Goal: Information Seeking & Learning: Learn about a topic

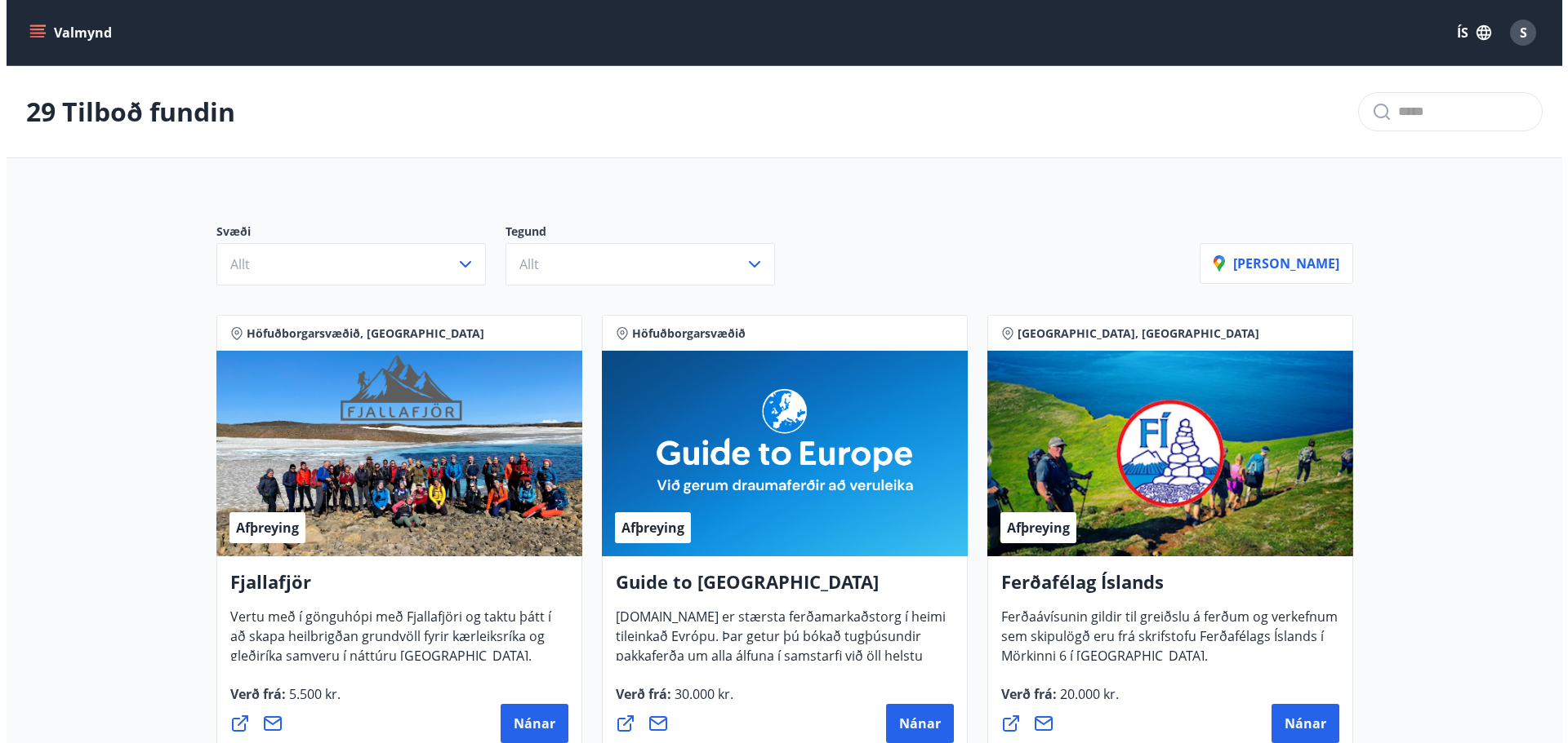
scroll to position [82, 0]
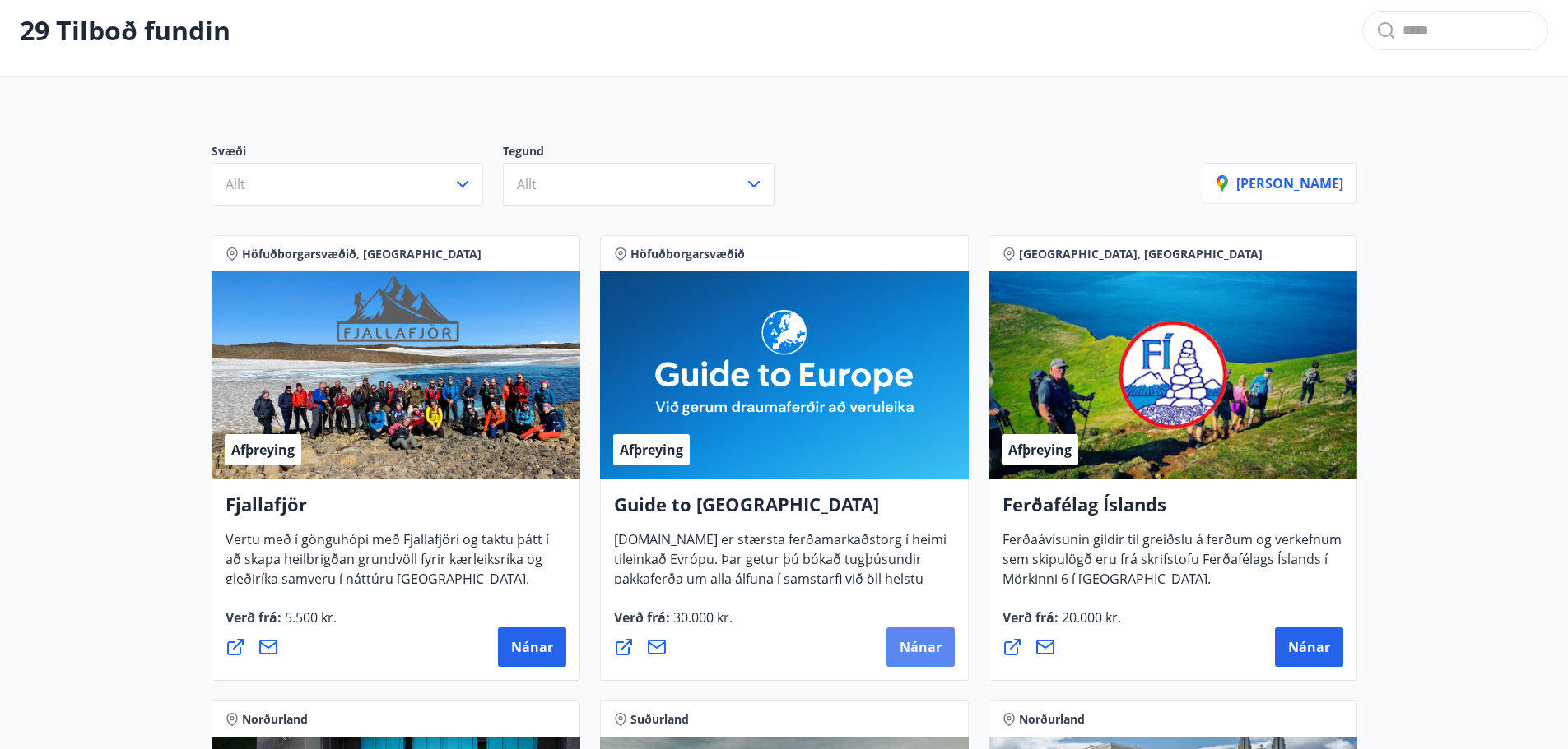
click at [923, 643] on span "Nánar" at bounding box center [921, 647] width 42 height 18
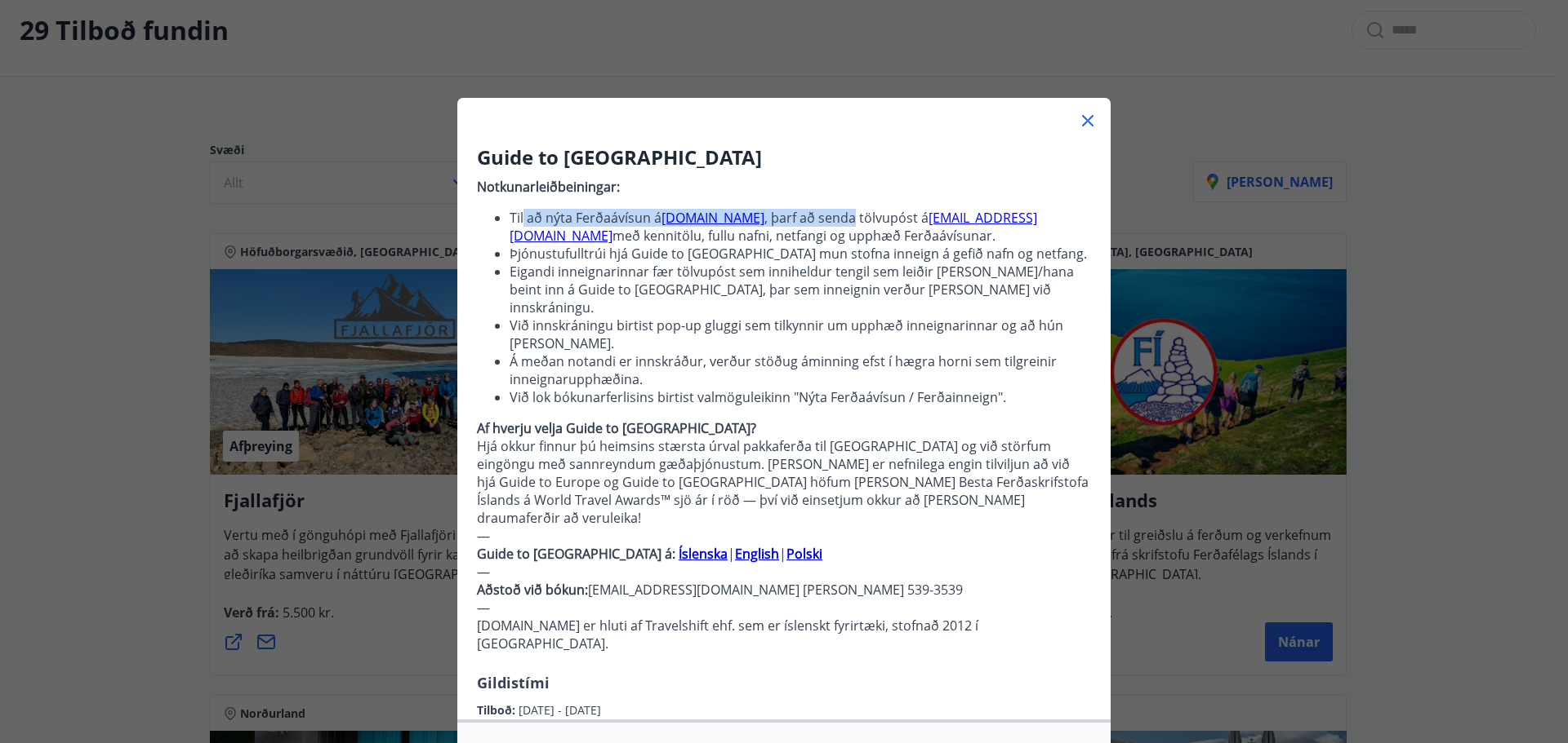
drag, startPoint x: 520, startPoint y: 219, endPoint x: 866, endPoint y: 220, distance: 346.0
click at [866, 220] on li "Til að nýta Ferðaávísun á [DOMAIN_NAME] , þarf að senda tölvupóst á [EMAIL_ADDR…" at bounding box center [800, 226] width 581 height 36
click at [896, 213] on li "Til að nýta Ferðaávísun á [DOMAIN_NAME] , þarf að senda tölvupóst á [EMAIL_ADDR…" at bounding box center [800, 226] width 581 height 36
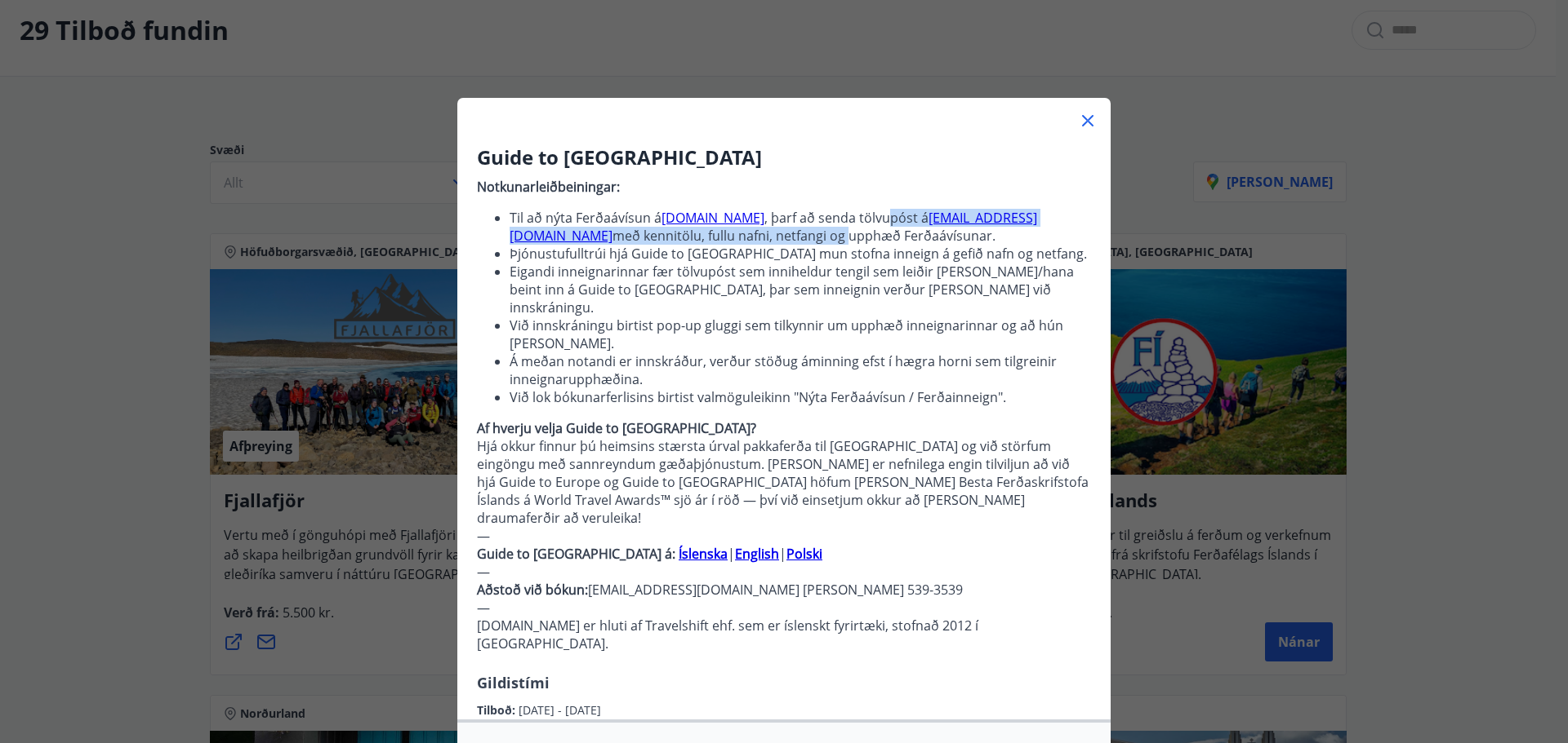
drag, startPoint x: 899, startPoint y: 205, endPoint x: 899, endPoint y: 244, distance: 39.0
click at [899, 244] on p "Notkunarleiðbeiningar: Til að nýta Ferðaávísun á [DOMAIN_NAME] , þarf að senda …" at bounding box center [784, 422] width 614 height 501
click at [888, 239] on li "Til að nýta Ferðaávísun á [DOMAIN_NAME] , þarf að senda tölvupóst á [EMAIL_ADDR…" at bounding box center [800, 226] width 581 height 36
drag, startPoint x: 899, startPoint y: 236, endPoint x: 977, endPoint y: 235, distance: 78.0
click at [961, 235] on li "Til að nýta Ferðaávísun á [DOMAIN_NAME] , þarf að senda tölvupóst á [EMAIL_ADDR…" at bounding box center [800, 226] width 581 height 36
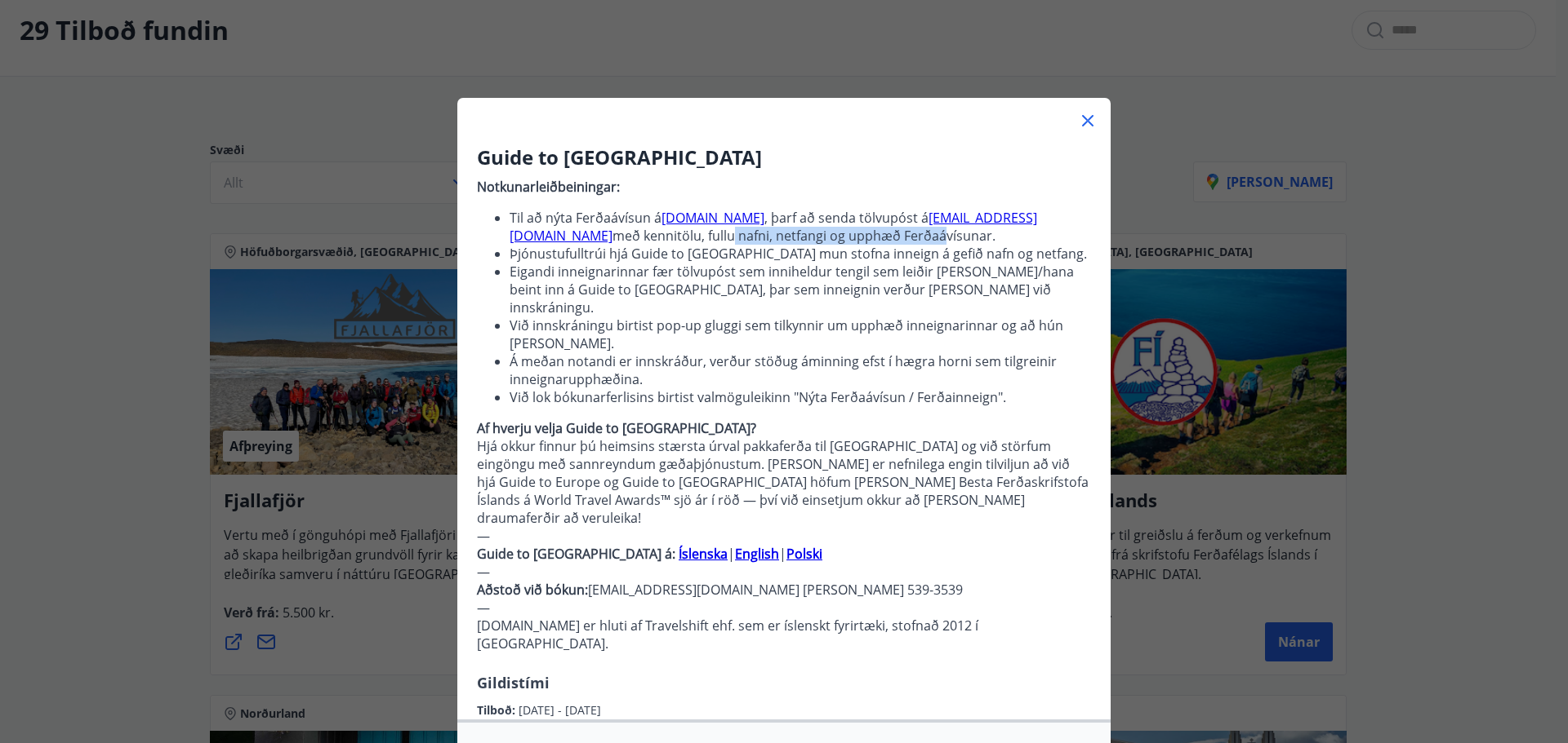
drag, startPoint x: 994, startPoint y: 235, endPoint x: 778, endPoint y: 232, distance: 216.0
click at [780, 232] on li "Til að nýta Ferðaávísun á [DOMAIN_NAME] , þarf að senda tölvupóst á [EMAIL_ADDR…" at bounding box center [800, 226] width 581 height 36
click at [777, 232] on li "Til að nýta Ferðaávísun á [DOMAIN_NAME] , þarf að senda tölvupóst á [EMAIL_ADDR…" at bounding box center [800, 226] width 581 height 36
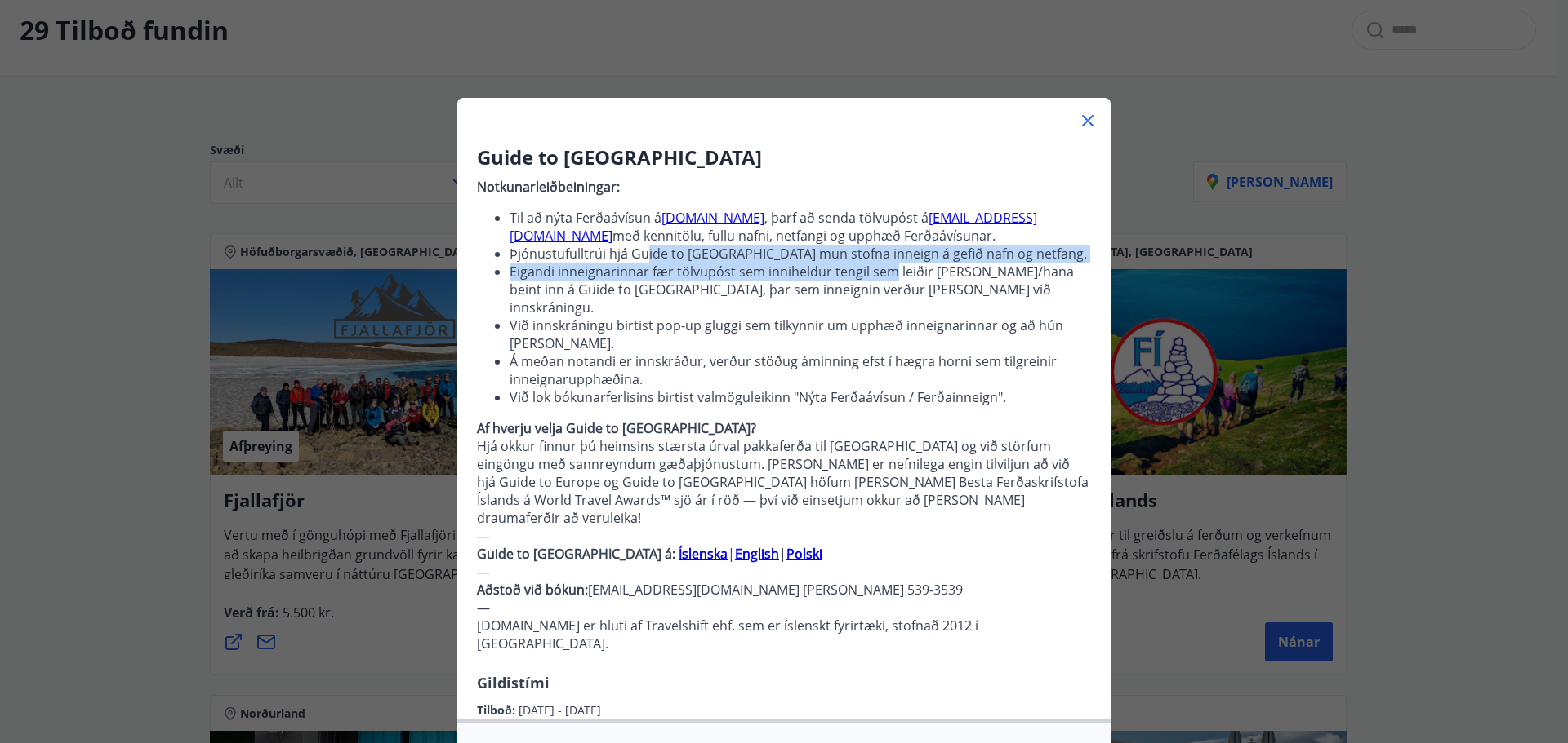
drag, startPoint x: 638, startPoint y: 259, endPoint x: 881, endPoint y: 264, distance: 243.1
click at [881, 264] on ul "Til að nýta Ferðaávísun á [DOMAIN_NAME] , þarf að senda tölvupóst á [EMAIL_ADDR…" at bounding box center [784, 307] width 614 height 198
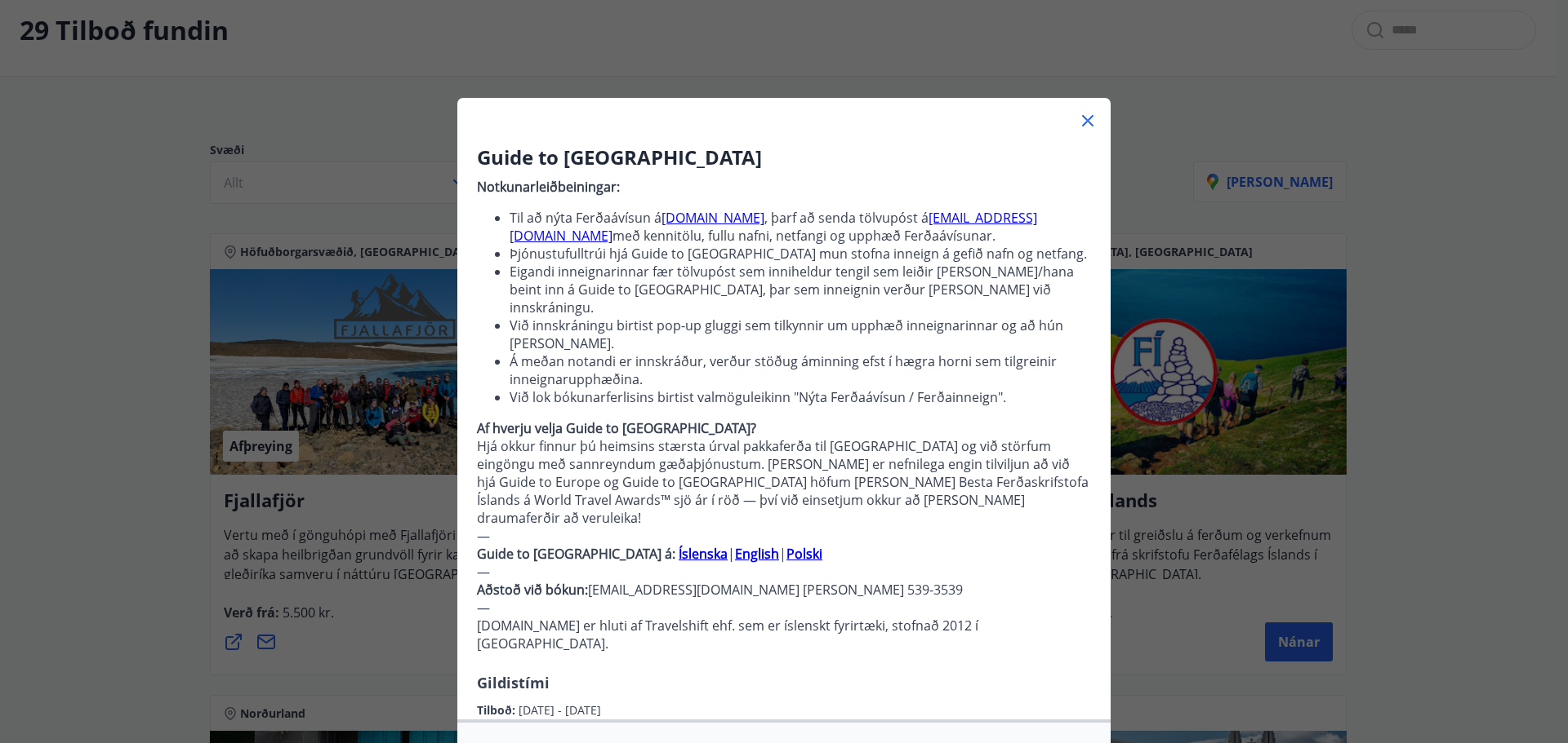
click at [925, 240] on li "Til að nýta Ferðaávísun á [DOMAIN_NAME] , þarf að senda tölvupóst á [EMAIL_ADDR…" at bounding box center [800, 226] width 581 height 36
drag, startPoint x: 851, startPoint y: 267, endPoint x: 791, endPoint y: 274, distance: 60.4
click at [808, 274] on li "Eigandi inneignarinnar fær tölvupóst sem inniheldur tengil sem leiðir [PERSON_N…" at bounding box center [800, 290] width 581 height 54
click at [690, 276] on li "Eigandi inneignarinnar fær tölvupóst sem inniheldur tengil sem leiðir [PERSON_N…" at bounding box center [800, 290] width 581 height 54
click at [689, 276] on li "Eigandi inneignarinnar fær tölvupóst sem inniheldur tengil sem leiðir [PERSON_N…" at bounding box center [800, 290] width 581 height 54
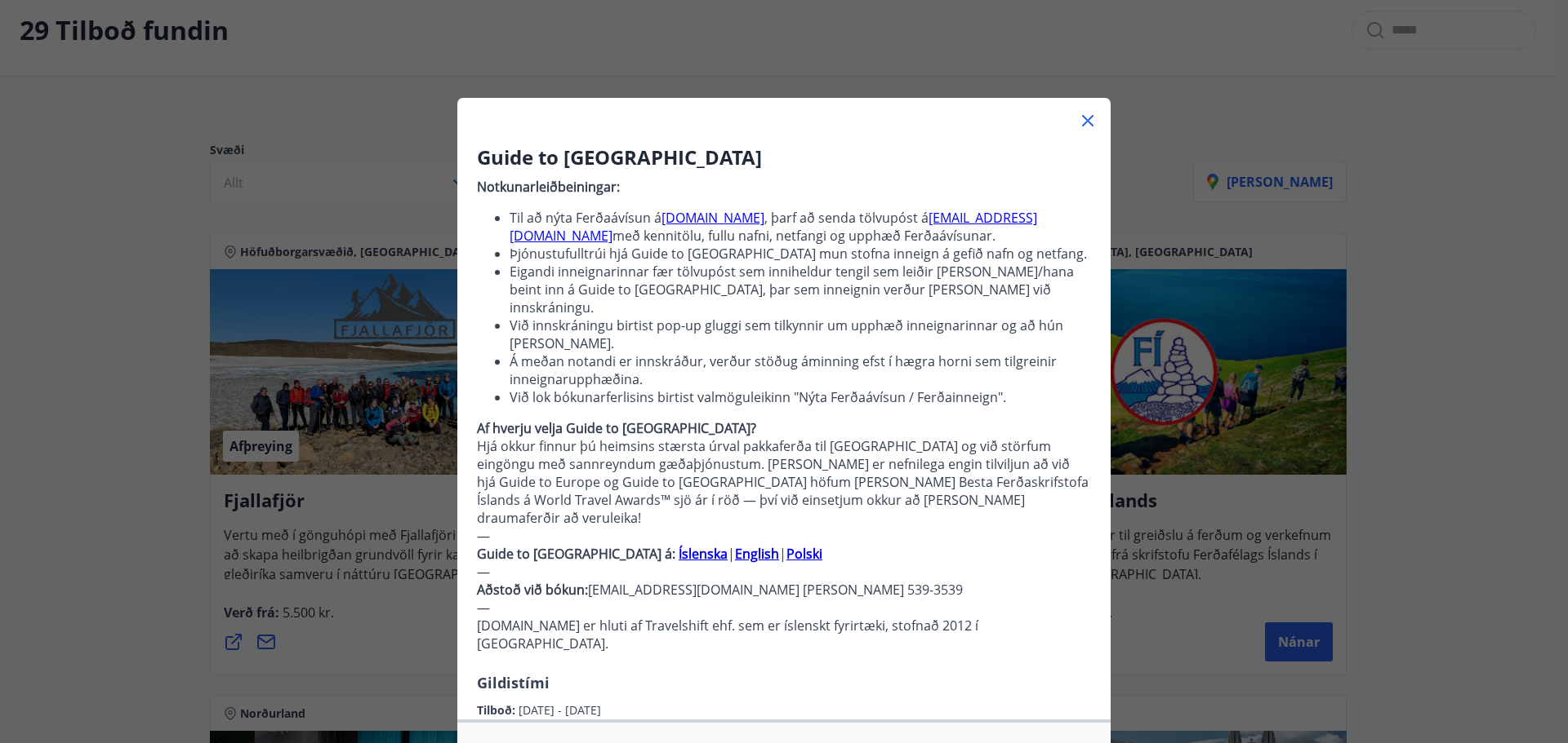
drag, startPoint x: 786, startPoint y: 330, endPoint x: 806, endPoint y: 379, distance: 52.9
click at [805, 376] on ul "Til að nýta Ferðaávísun á [DOMAIN_NAME] , þarf að senda tölvupóst á [EMAIL_ADDR…" at bounding box center [784, 307] width 614 height 198
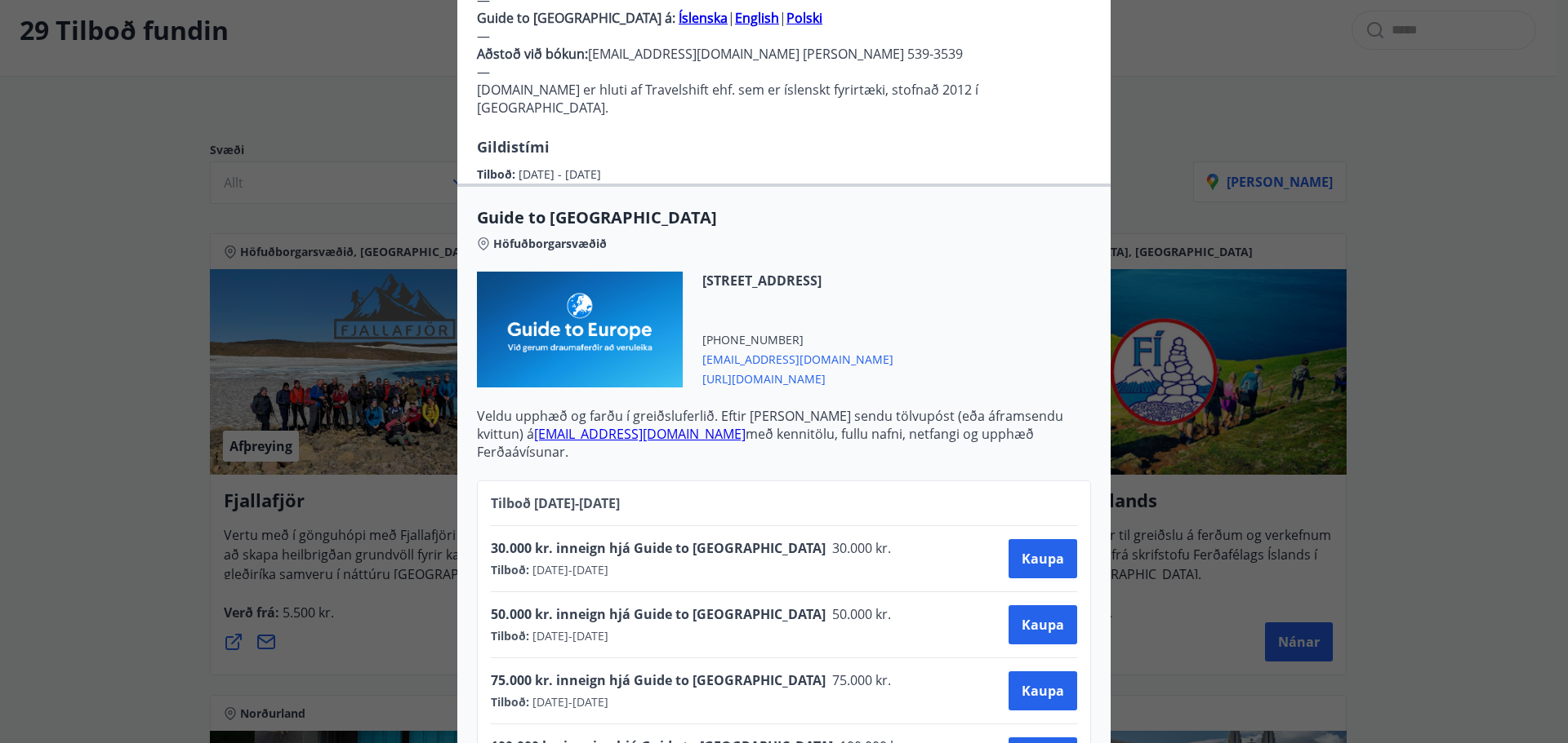
scroll to position [544, 0]
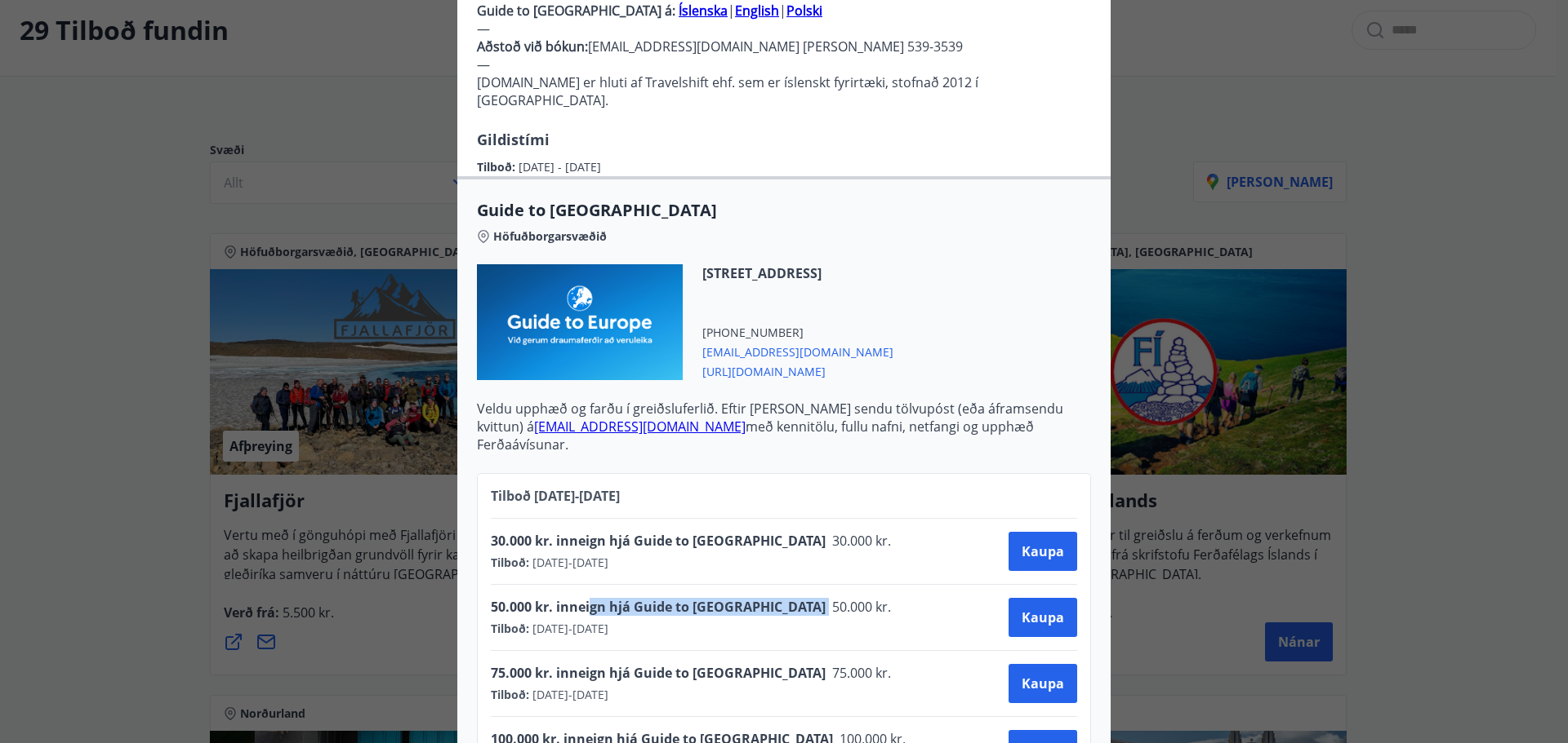
drag, startPoint x: 583, startPoint y: 536, endPoint x: 741, endPoint y: 544, distance: 158.2
click at [741, 598] on div "50.000 kr. inneign hjá Guide to [GEOGRAPHIC_DATA] 50.000 kr." at bounding box center [696, 610] width 411 height 23
click at [1292, 329] on div "Guide to [GEOGRAPHIC_DATA] Notkunarleiðbeiningar: Til að nýta Ferðaávísun á [DO…" at bounding box center [784, 371] width 1568 height 743
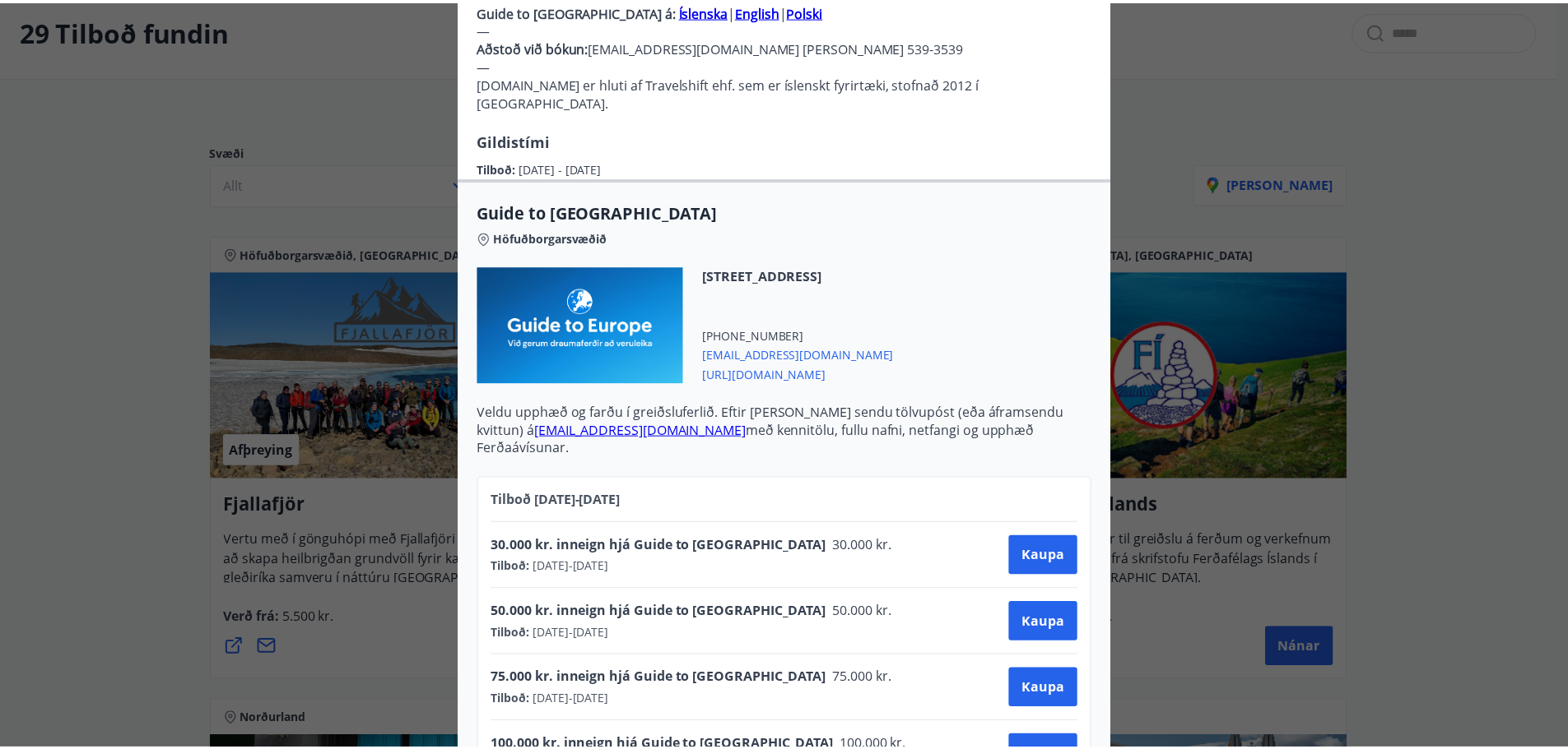
scroll to position [0, 0]
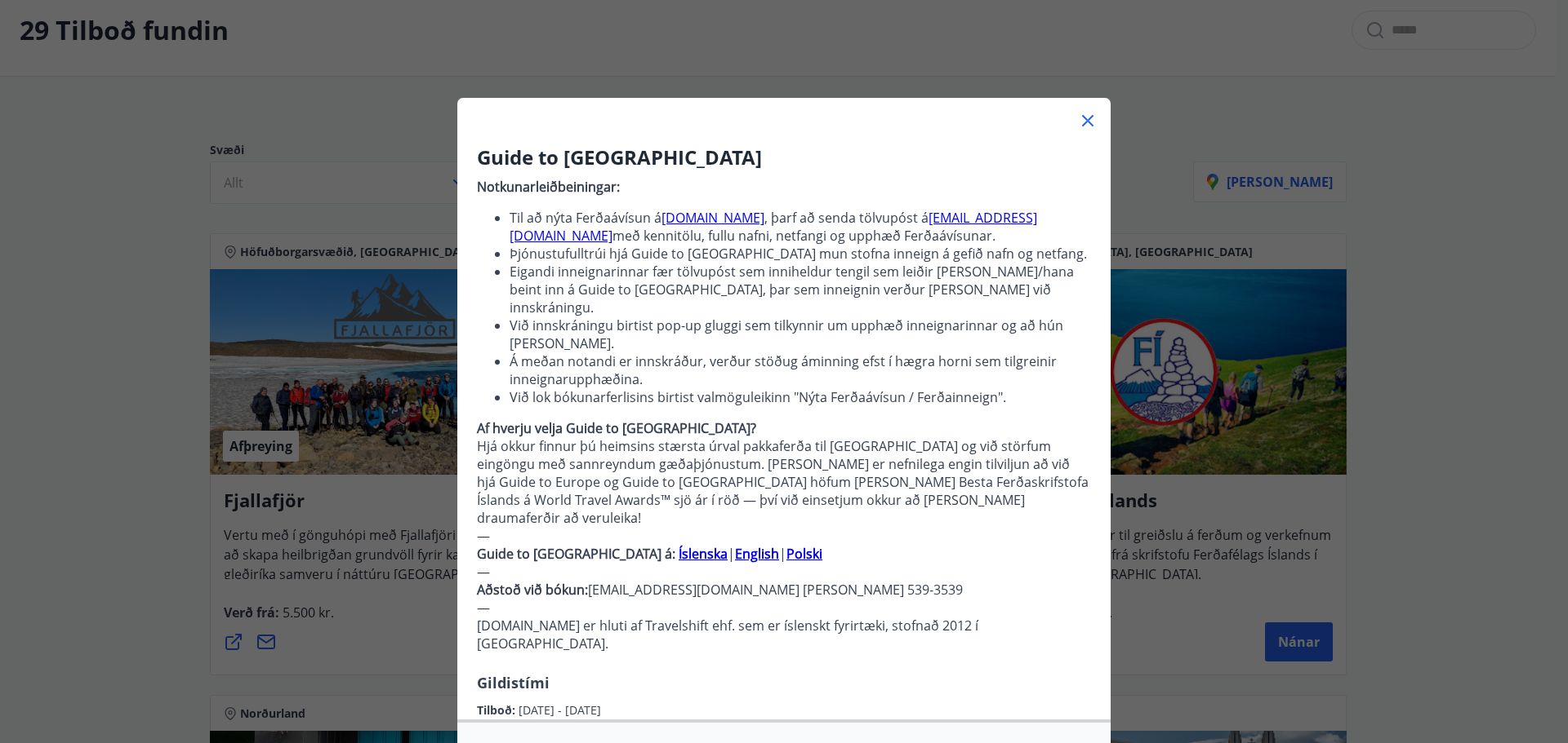
click at [1082, 118] on icon at bounding box center [1087, 120] width 11 height 11
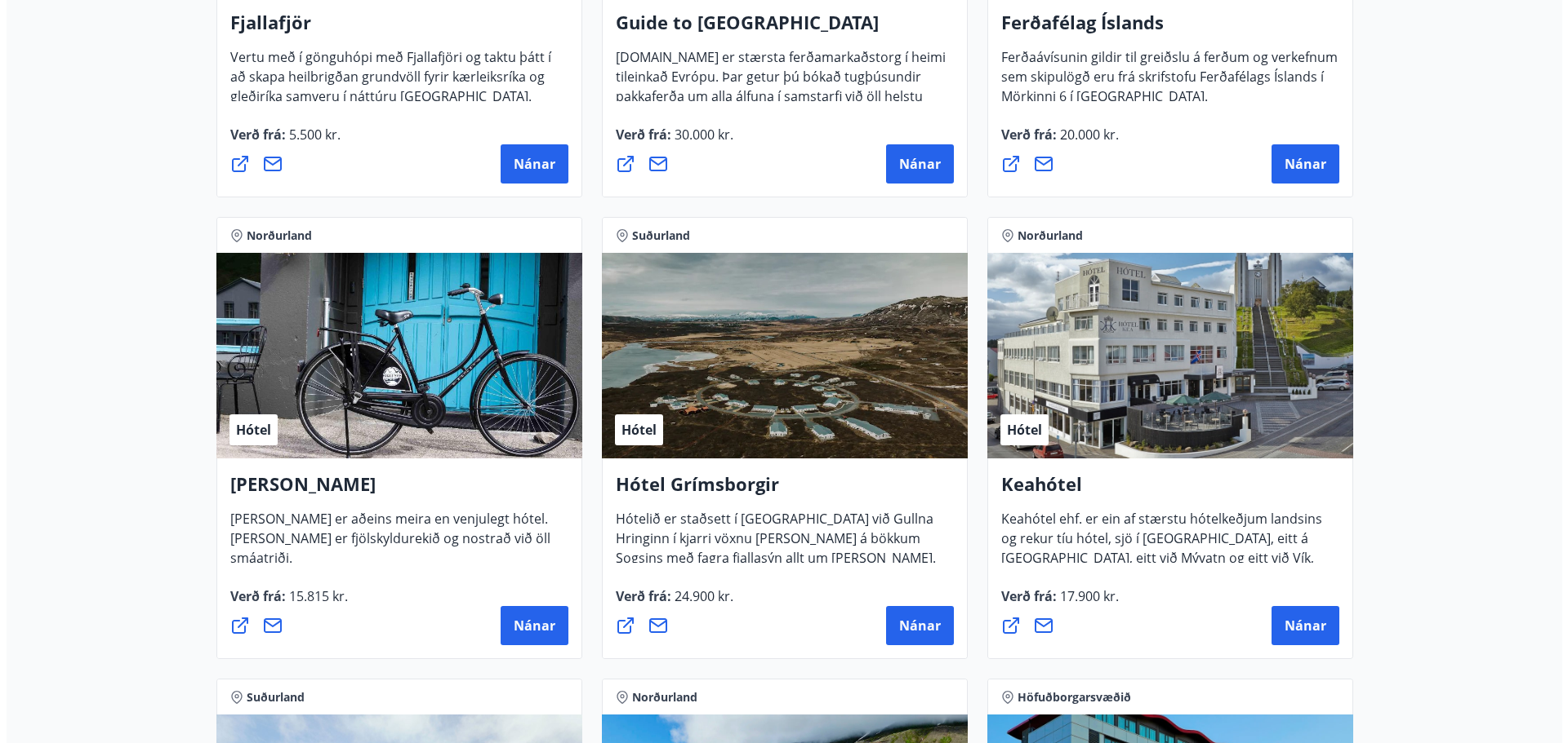
scroll to position [571, 0]
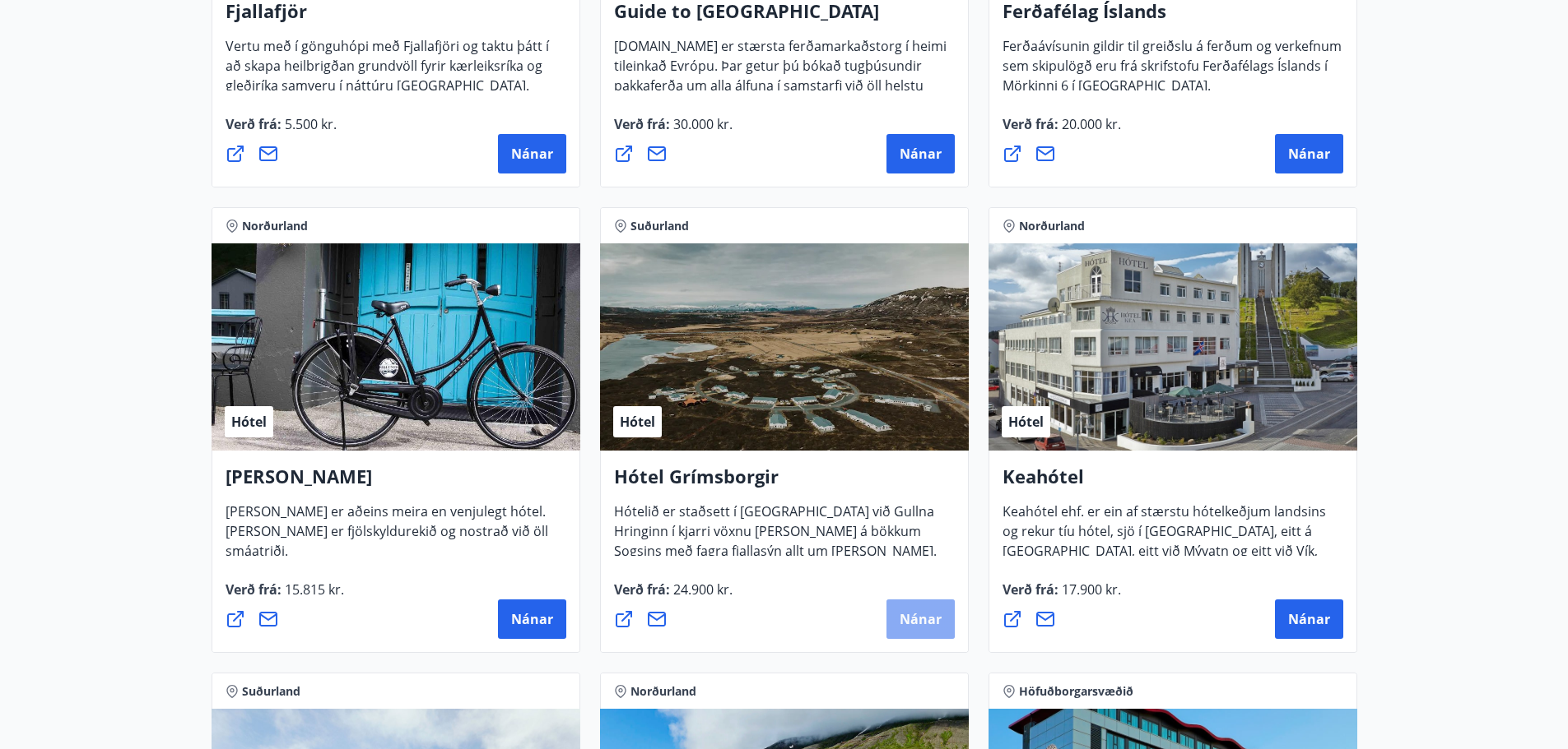
click at [922, 618] on span "Nánar" at bounding box center [921, 619] width 42 height 18
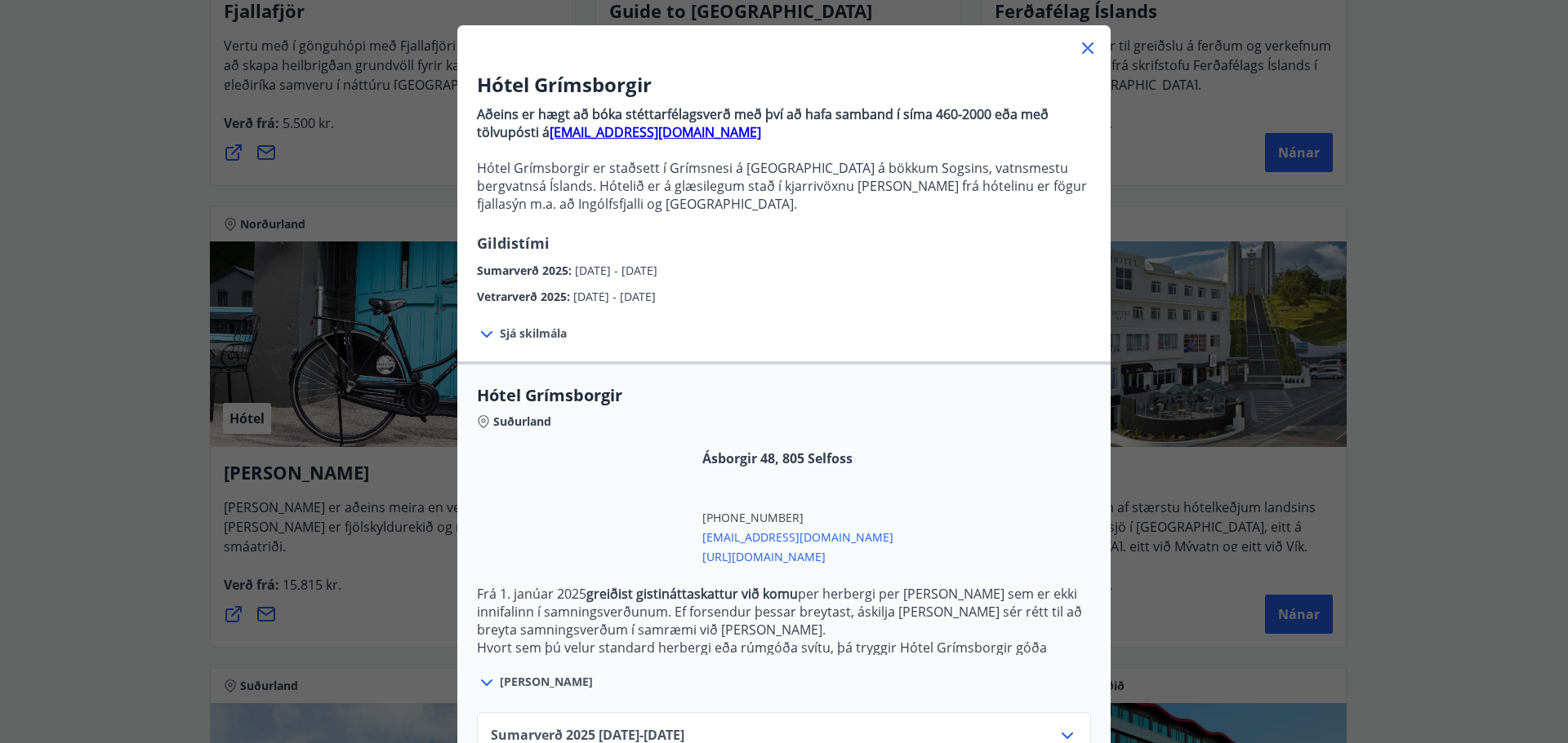
scroll to position [187, 0]
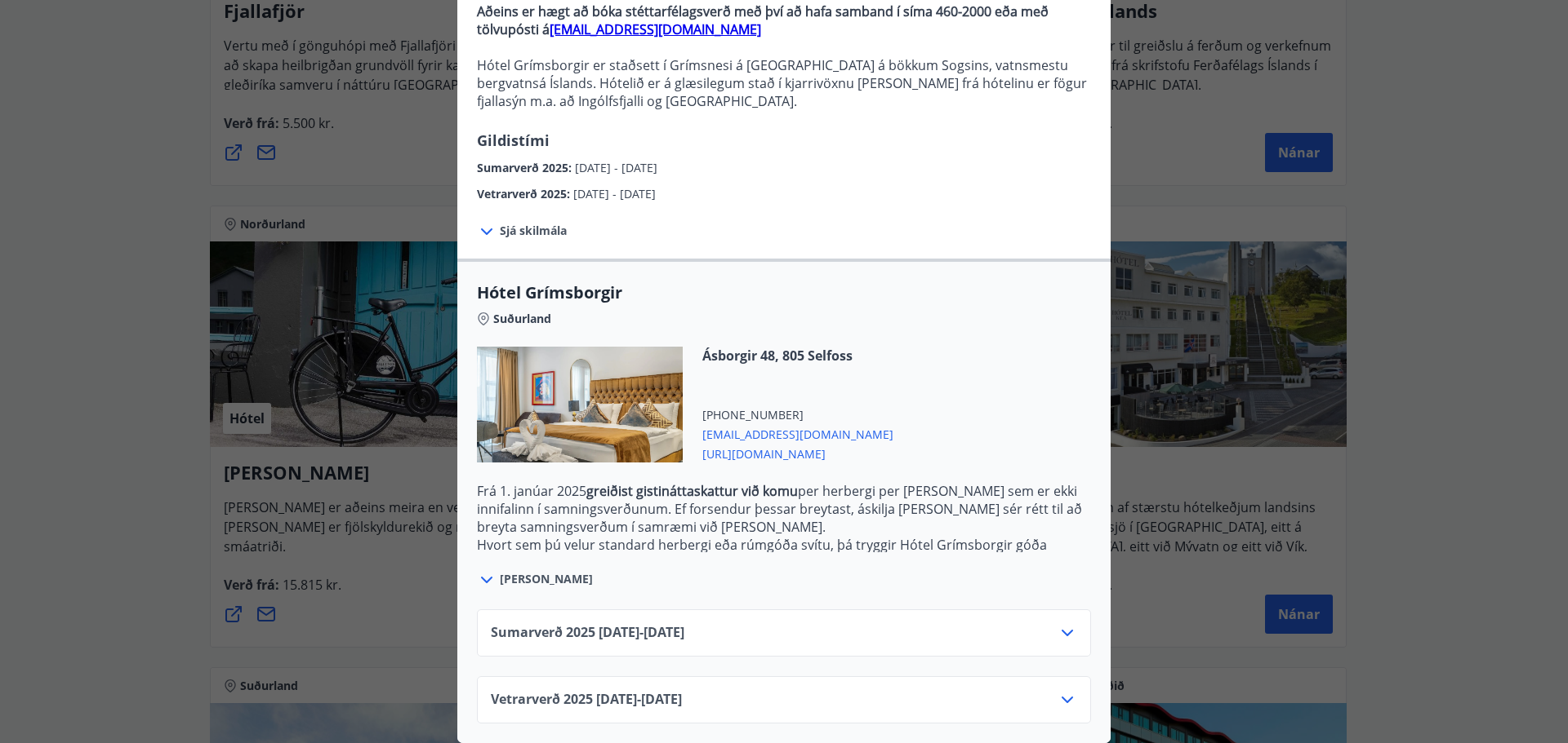
click at [1070, 624] on icon at bounding box center [1067, 633] width 19 height 19
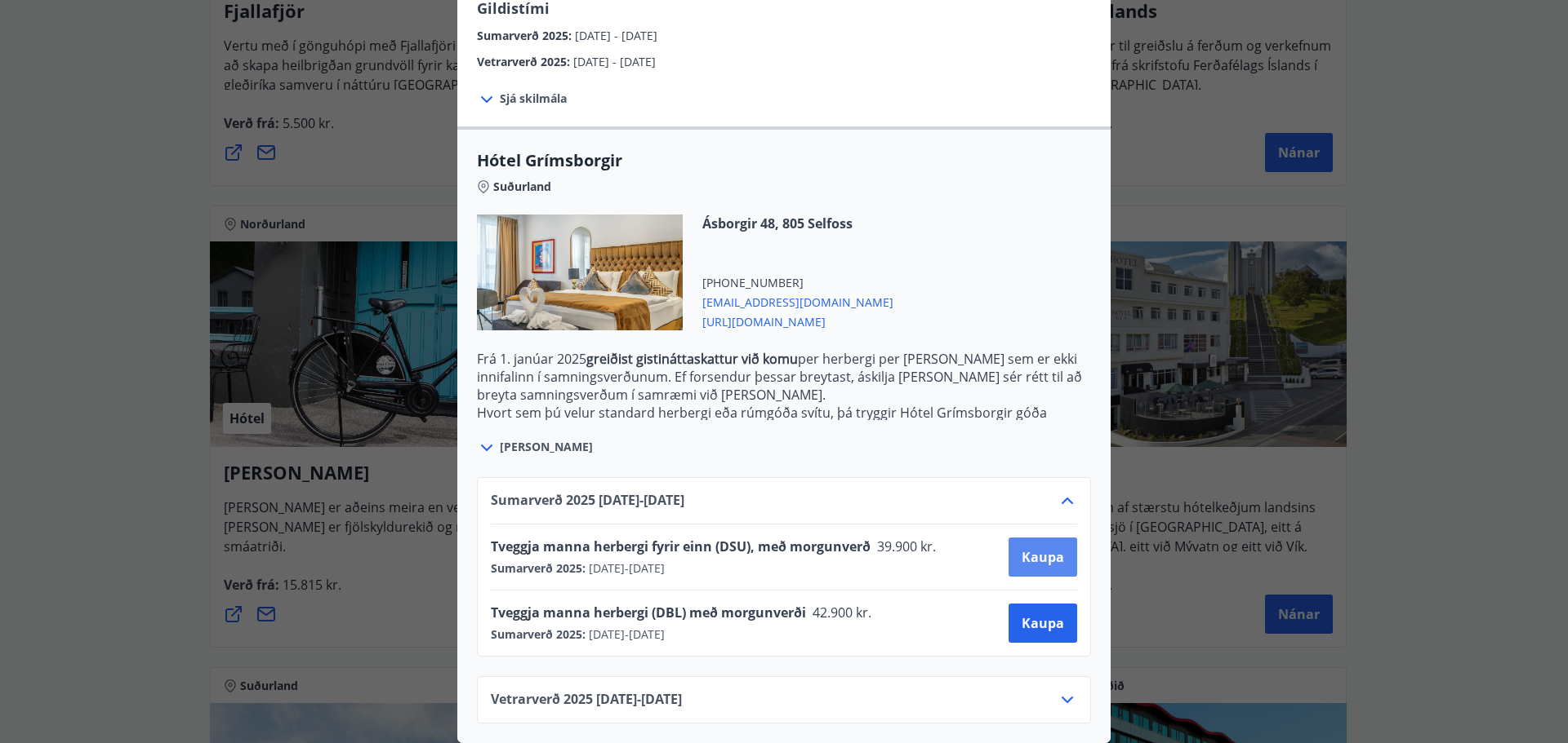
scroll to position [320, 0]
click at [1058, 491] on icon at bounding box center [1067, 501] width 19 height 19
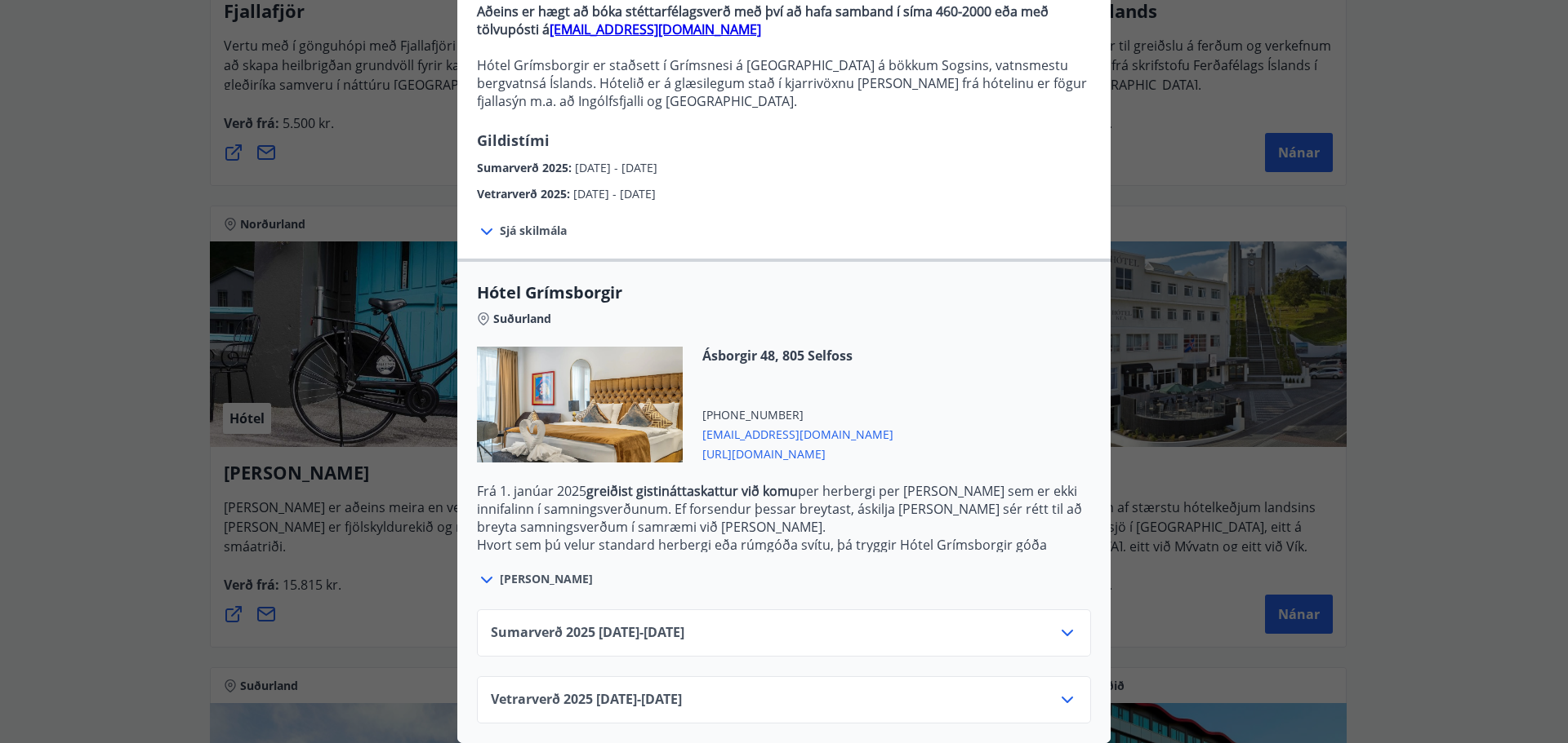
click at [1076, 695] on div "Vetrarverð [PHONE_NUMBER][DATE] - [DATE]" at bounding box center [784, 700] width 614 height 47
click at [1071, 692] on div "Vetrarverð [PHONE_NUMBER][DATE] - [DATE]" at bounding box center [784, 700] width 614 height 47
click at [1061, 691] on icon at bounding box center [1067, 700] width 19 height 19
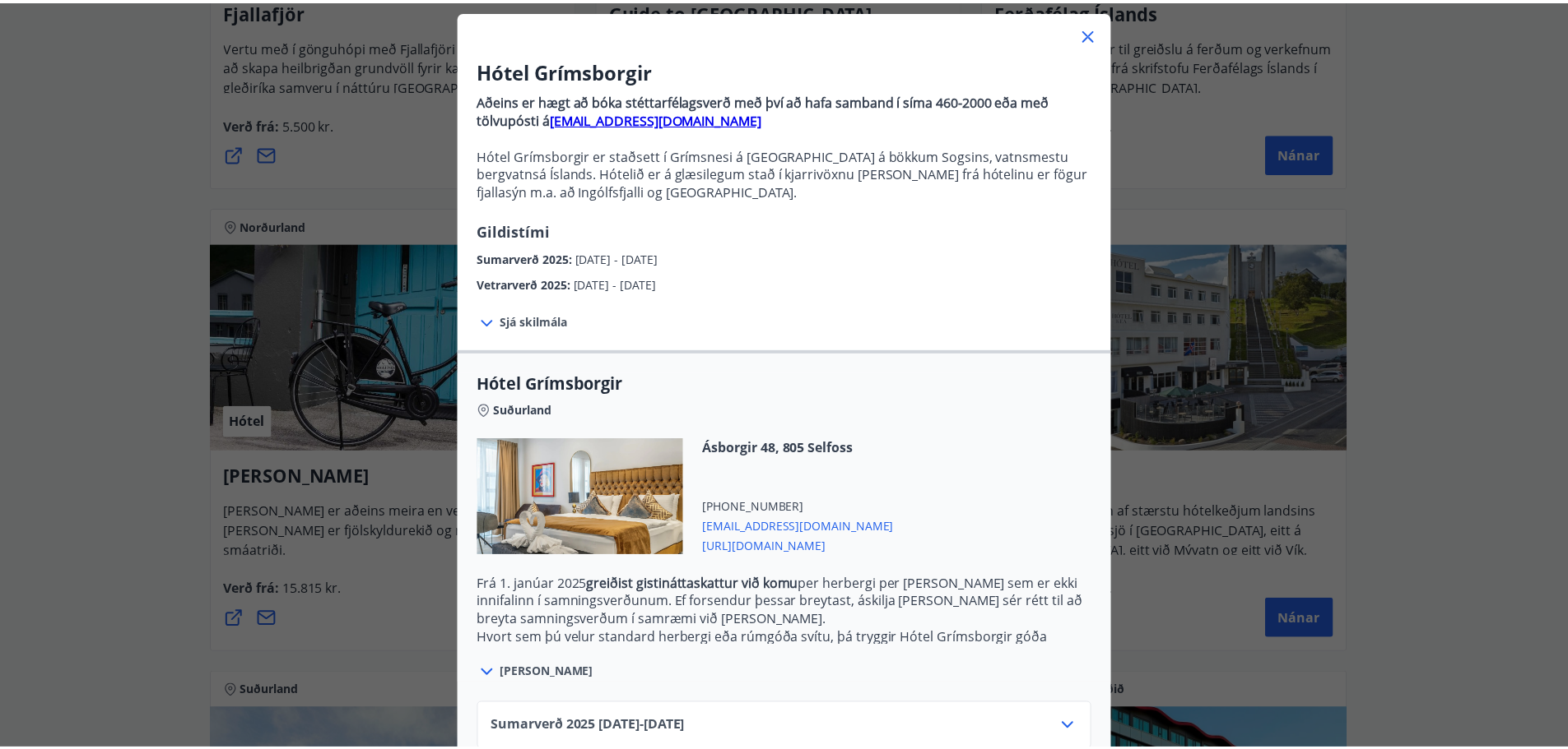
scroll to position [0, 0]
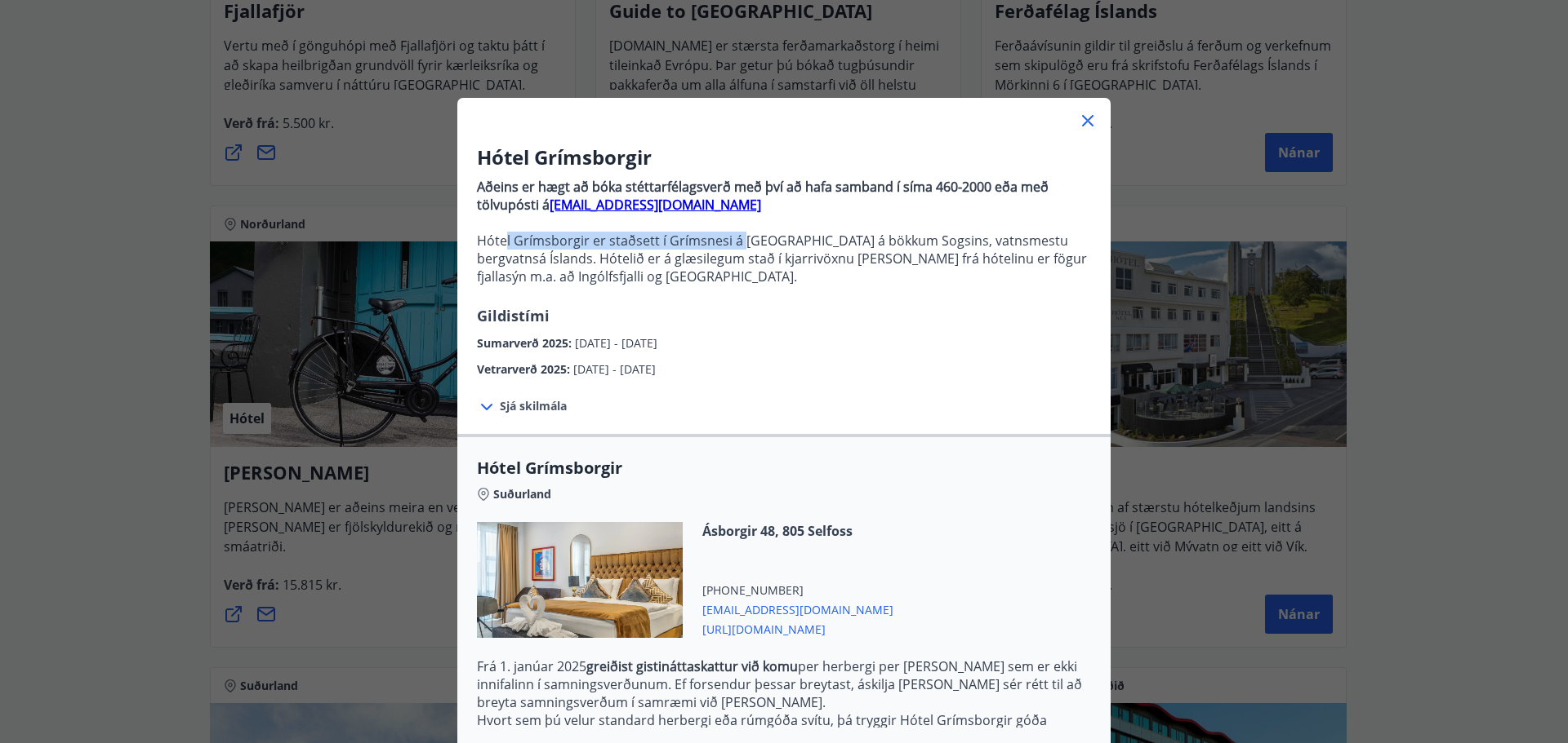
drag, startPoint x: 499, startPoint y: 238, endPoint x: 732, endPoint y: 244, distance: 233.1
click at [732, 244] on p "Hótel Grímsborgir er staðsett í Grímsnesi á [GEOGRAPHIC_DATA] á bökkum Sogsins,…" at bounding box center [784, 259] width 614 height 54
click at [734, 244] on p "Hótel Grímsborgir er staðsett í Grímsnesi á [GEOGRAPHIC_DATA] á bökkum Sogsins,…" at bounding box center [784, 259] width 614 height 54
drag, startPoint x: 903, startPoint y: 242, endPoint x: 932, endPoint y: 244, distance: 29.1
click at [932, 244] on p "Hótel Grímsborgir er staðsett í Grímsnesi á [GEOGRAPHIC_DATA] á bökkum Sogsins,…" at bounding box center [784, 259] width 614 height 54
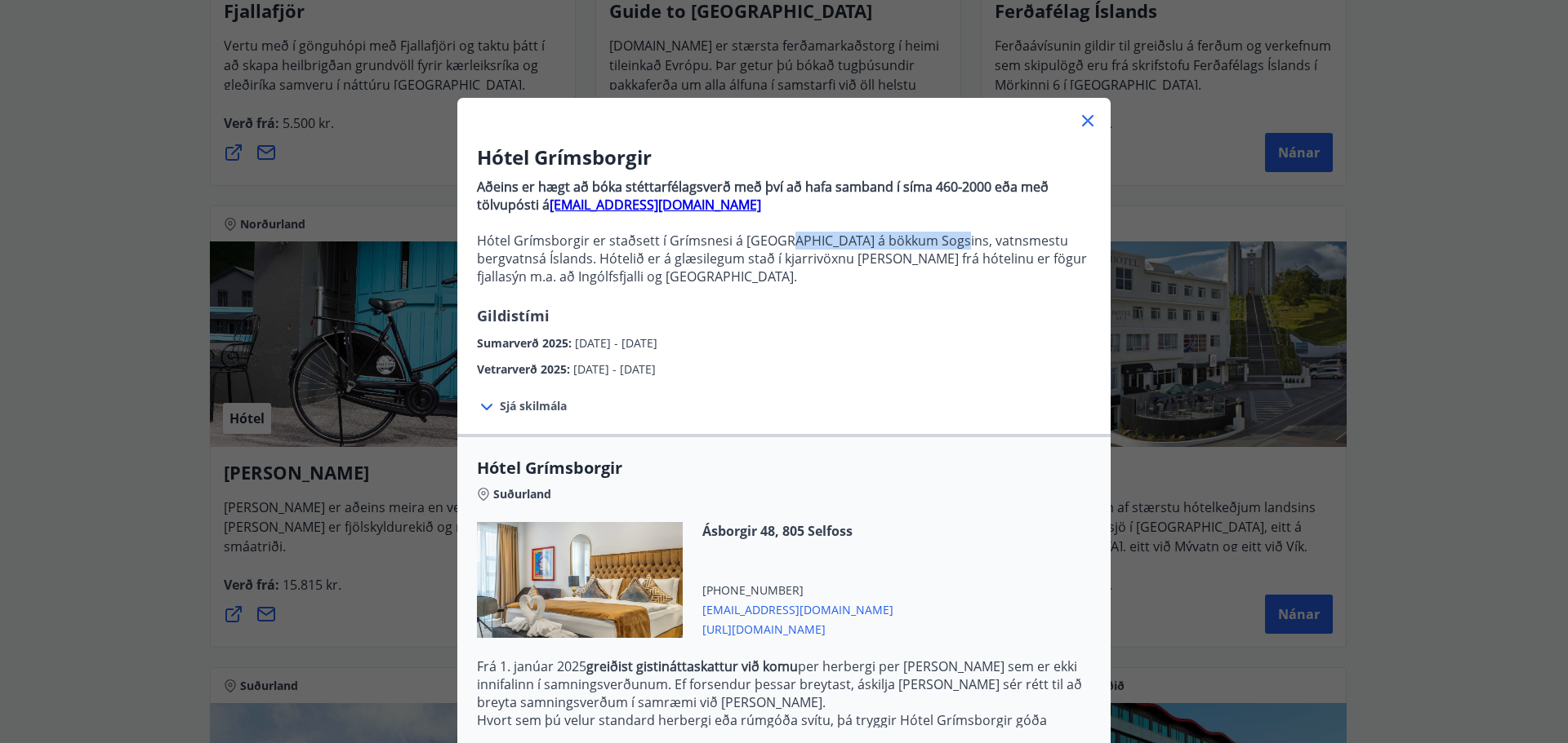
click at [932, 244] on p "Hótel Grímsborgir er staðsett í Grímsnesi á [GEOGRAPHIC_DATA] á bökkum Sogsins,…" at bounding box center [784, 259] width 614 height 54
drag, startPoint x: 673, startPoint y: 265, endPoint x: 647, endPoint y: 270, distance: 26.5
click at [669, 266] on p "Hótel Grímsborgir er staðsett í Grímsnesi á [GEOGRAPHIC_DATA] á bökkum Sogsins,…" at bounding box center [784, 259] width 614 height 54
click at [561, 273] on p "Hótel Grímsborgir er staðsett í Grímsnesi á [GEOGRAPHIC_DATA] á bökkum Sogsins,…" at bounding box center [784, 259] width 614 height 54
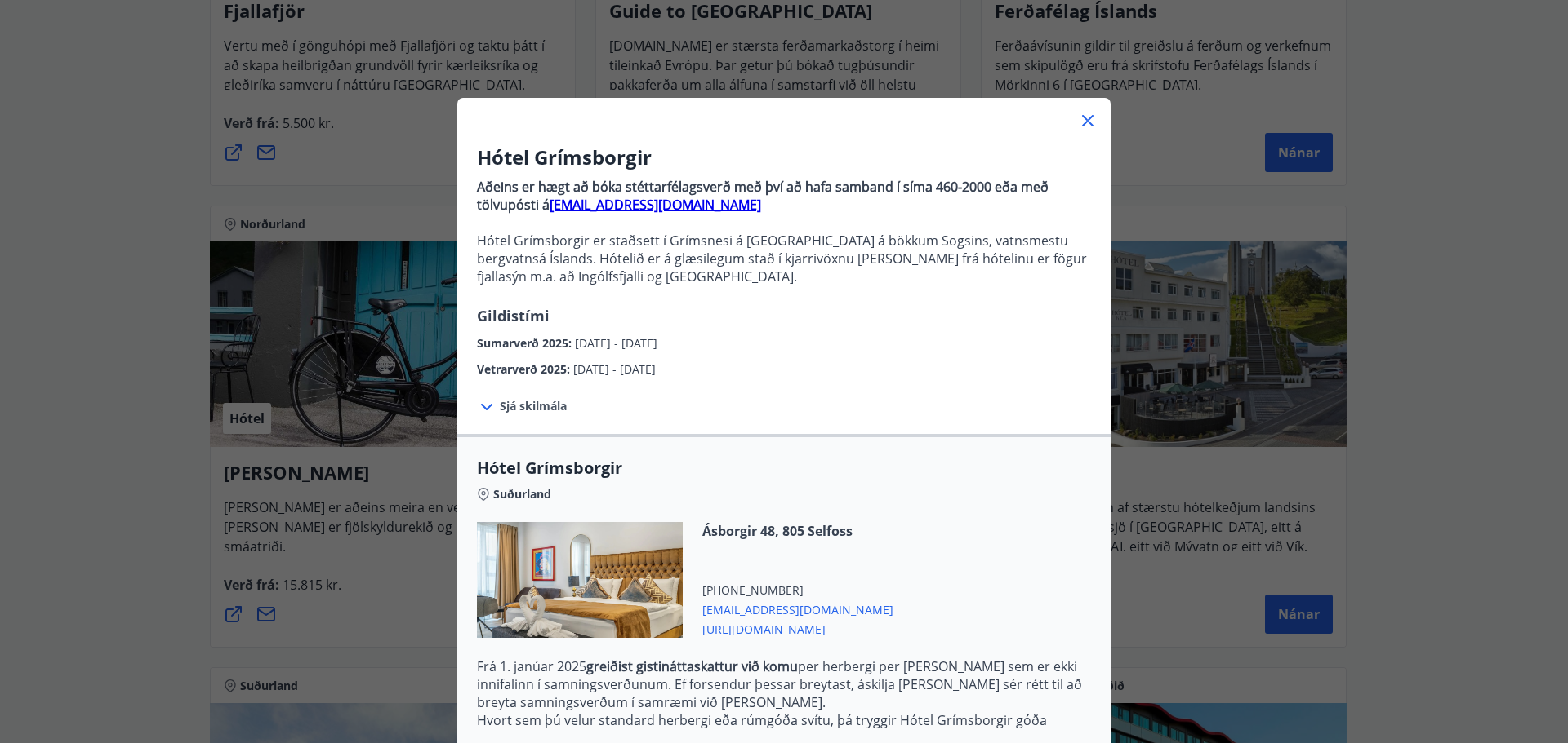
click at [512, 409] on span "Sjá skilmála" at bounding box center [533, 406] width 67 height 17
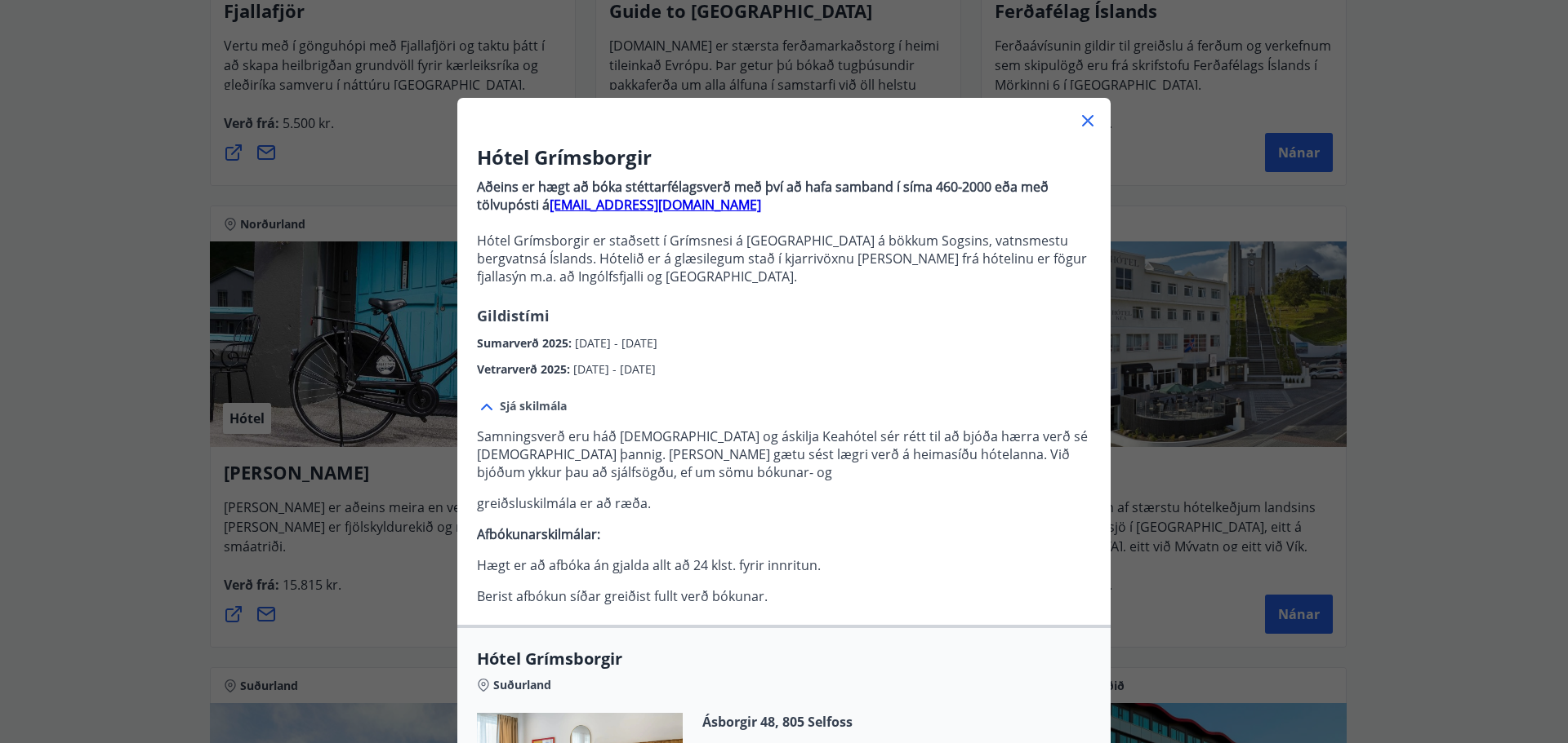
click at [526, 402] on span "Sjá skilmála" at bounding box center [533, 406] width 67 height 17
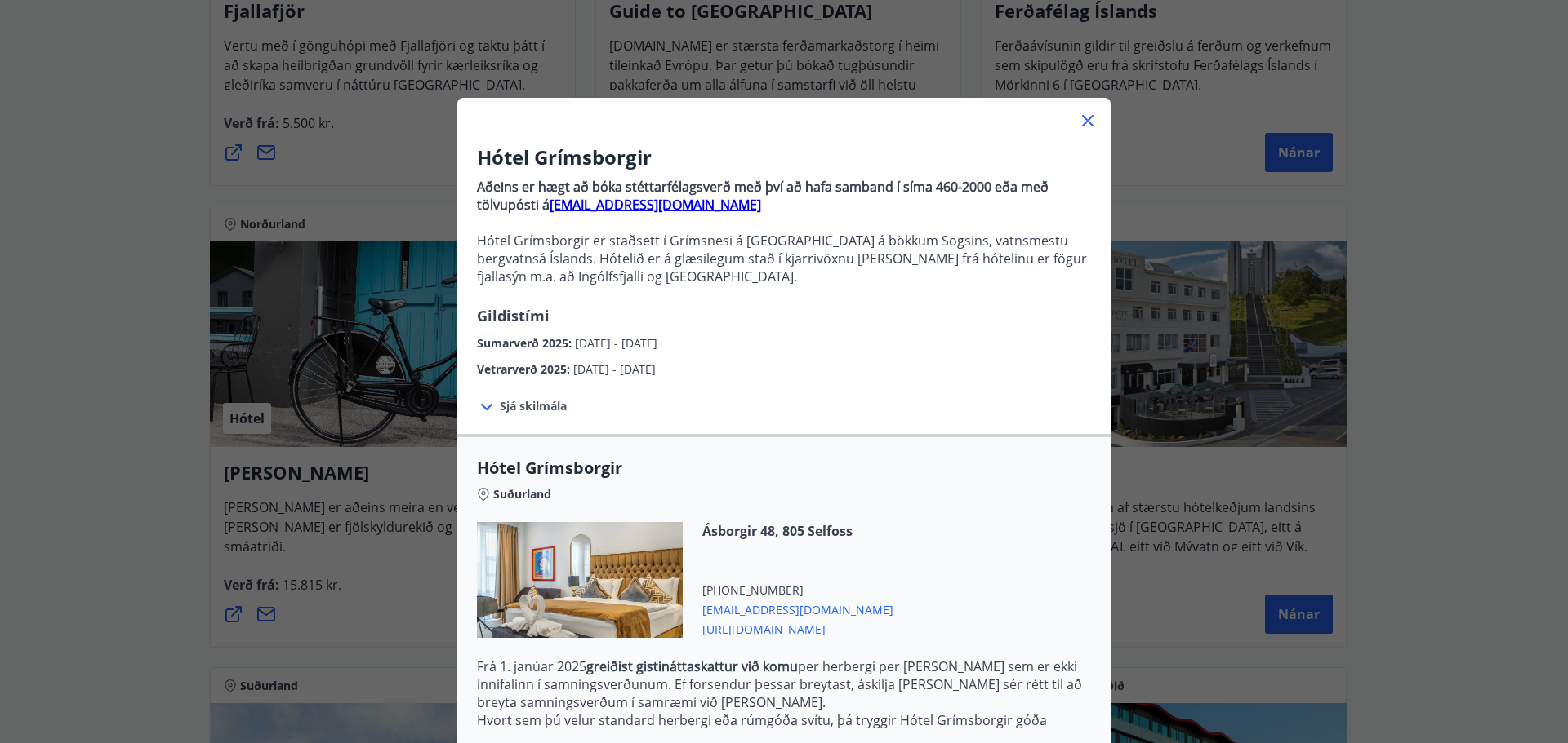
click at [1253, 402] on div "Hótel Grímsborgir Aðeins er hægt að bóka stéttarfélagsverð með því að hafa samb…" at bounding box center [784, 371] width 1568 height 743
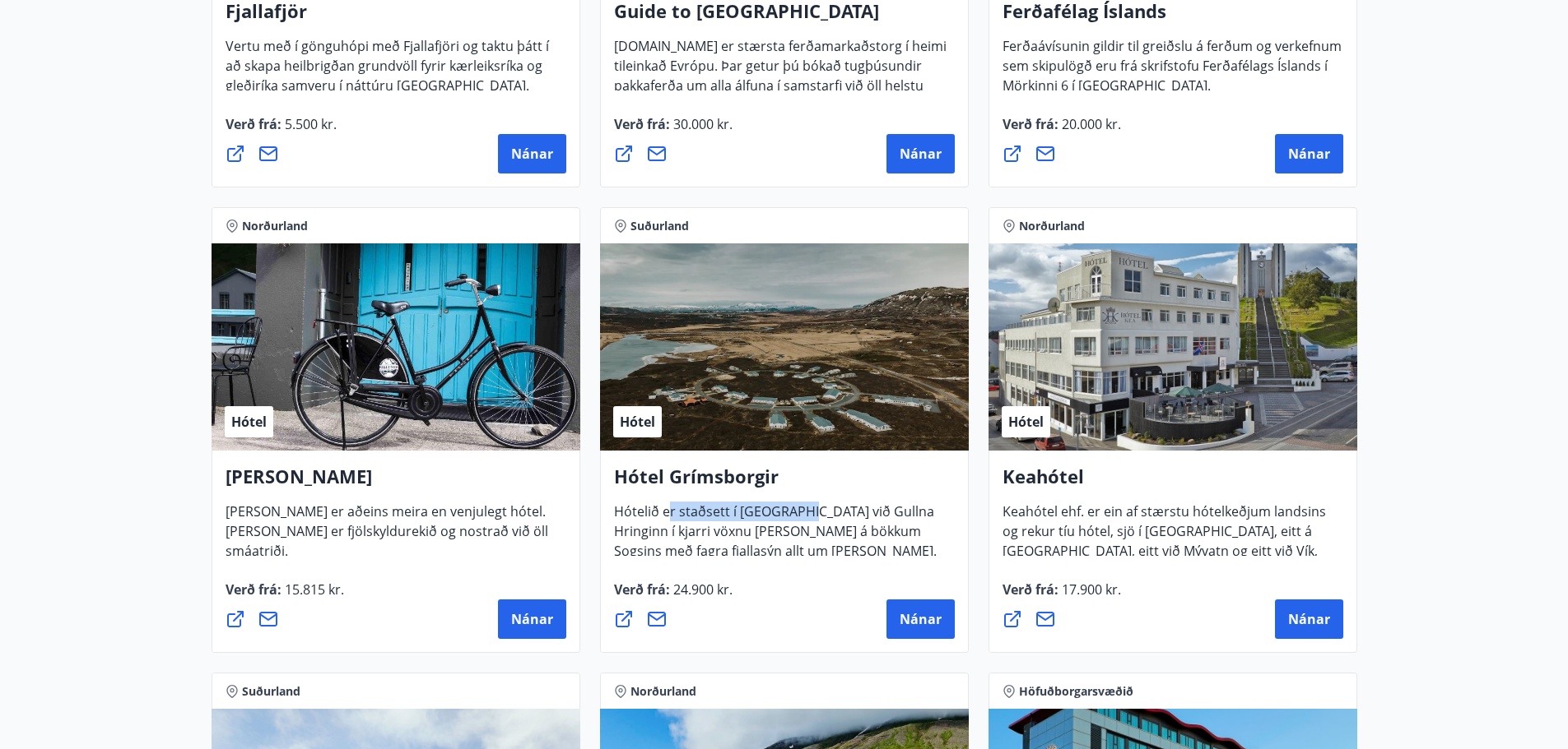
drag, startPoint x: 708, startPoint y: 514, endPoint x: 827, endPoint y: 518, distance: 119.1
click at [823, 518] on span "Hótelið er staðsett í [GEOGRAPHIC_DATA] við Gullna Hringinn í kjarri vöxnu [PER…" at bounding box center [775, 558] width 322 height 111
click at [840, 518] on span "Hótelið er staðsett í [GEOGRAPHIC_DATA] við Gullna Hringinn í kjarri vöxnu [PER…" at bounding box center [775, 558] width 322 height 111
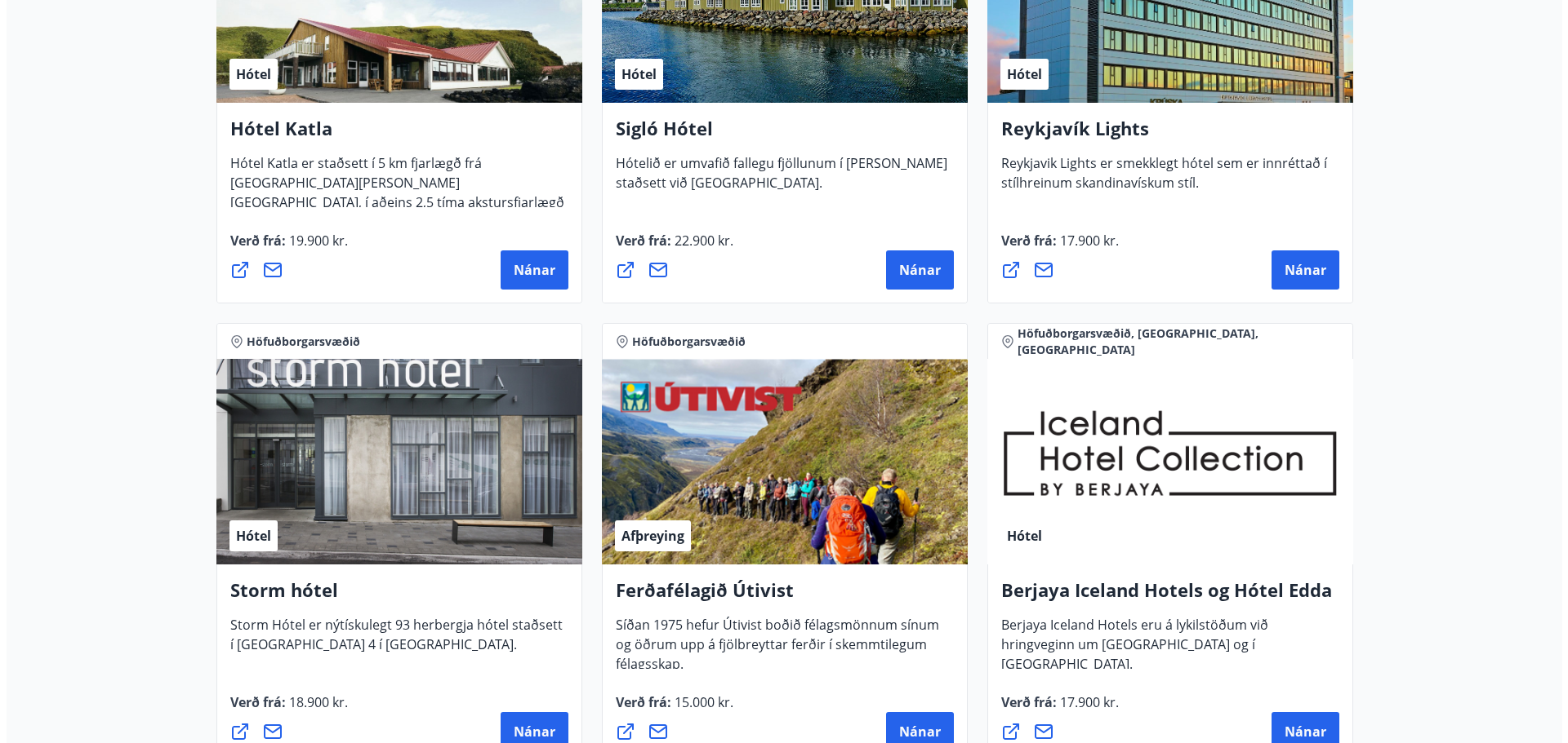
scroll to position [1632, 0]
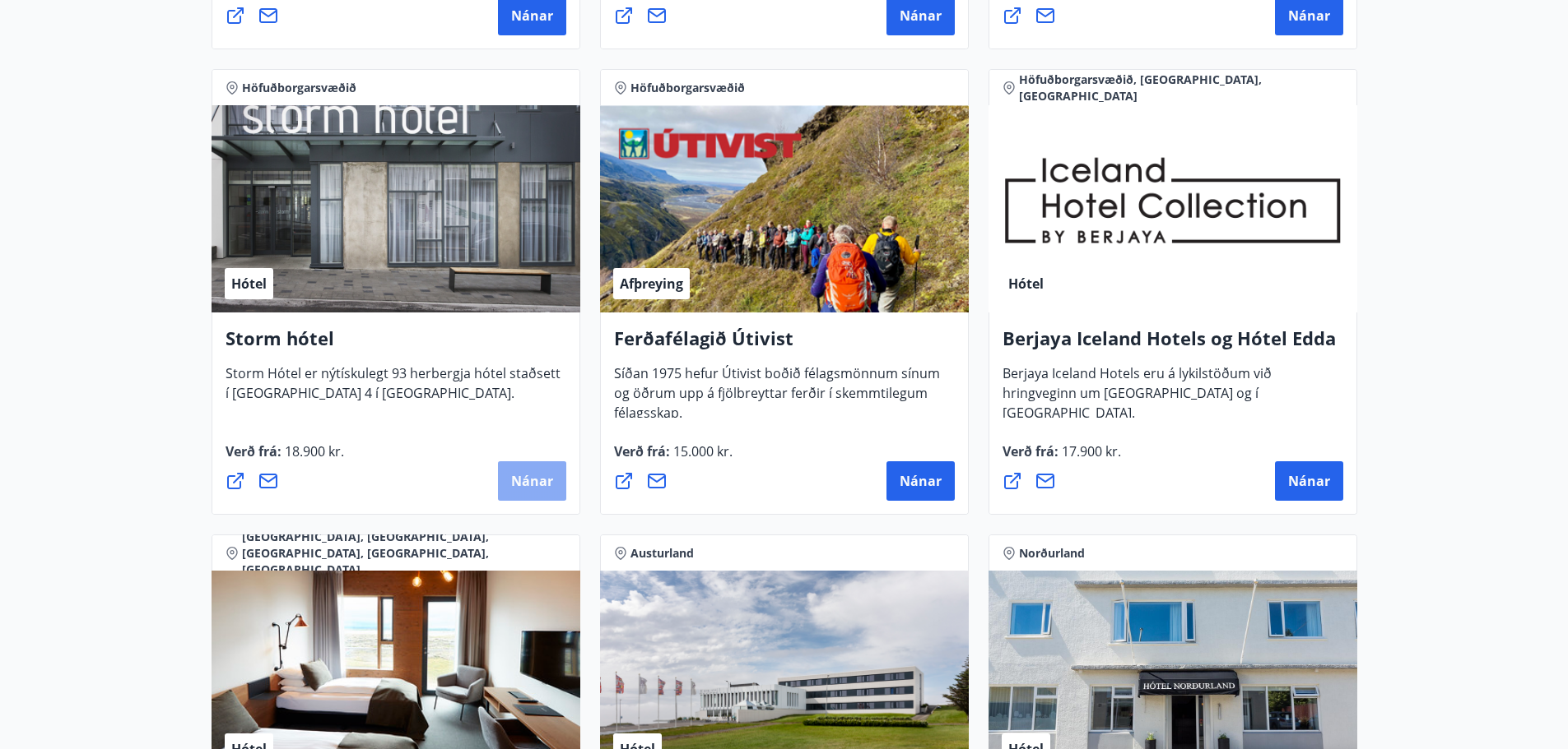
click at [516, 489] on span "Nánar" at bounding box center [532, 481] width 42 height 18
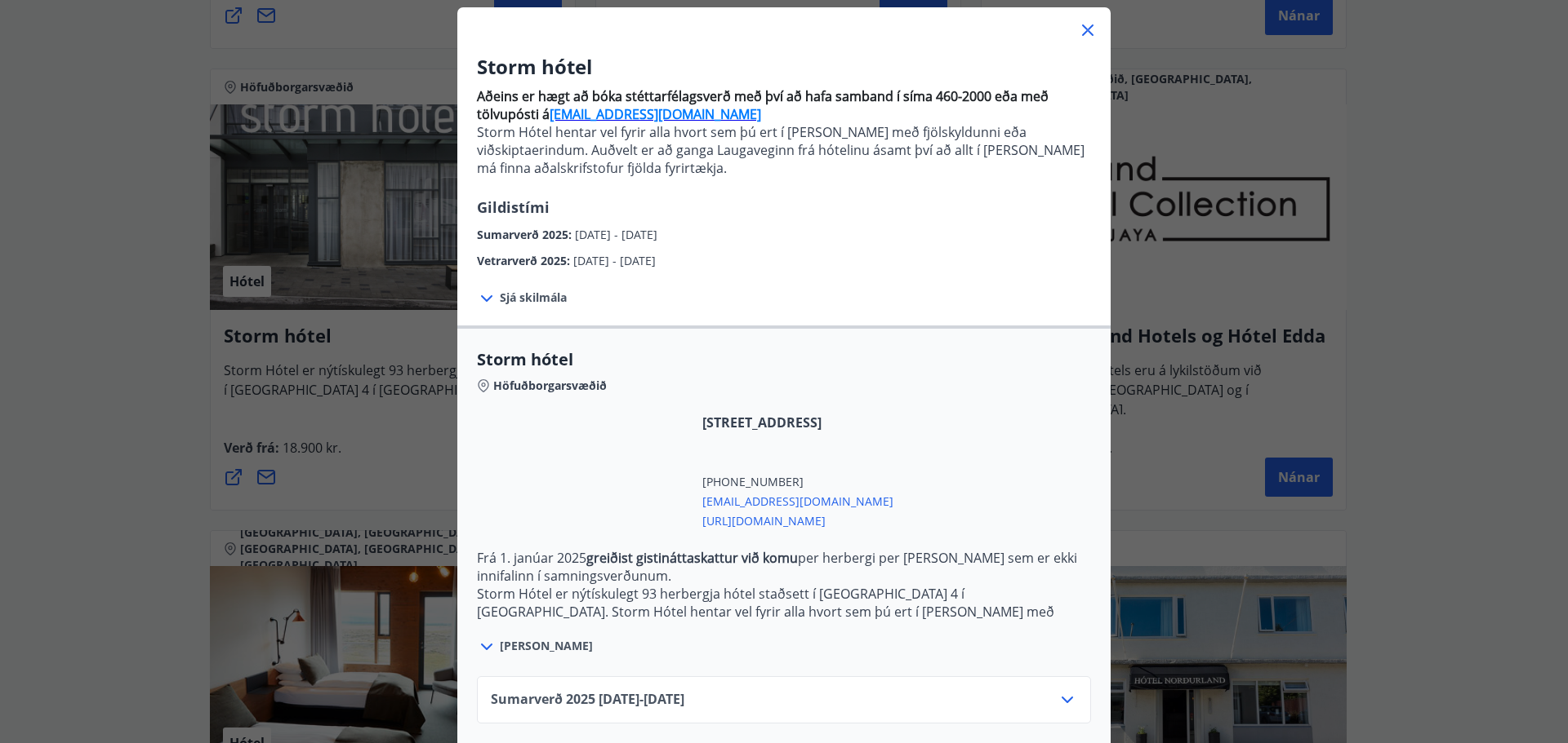
scroll to position [170, 0]
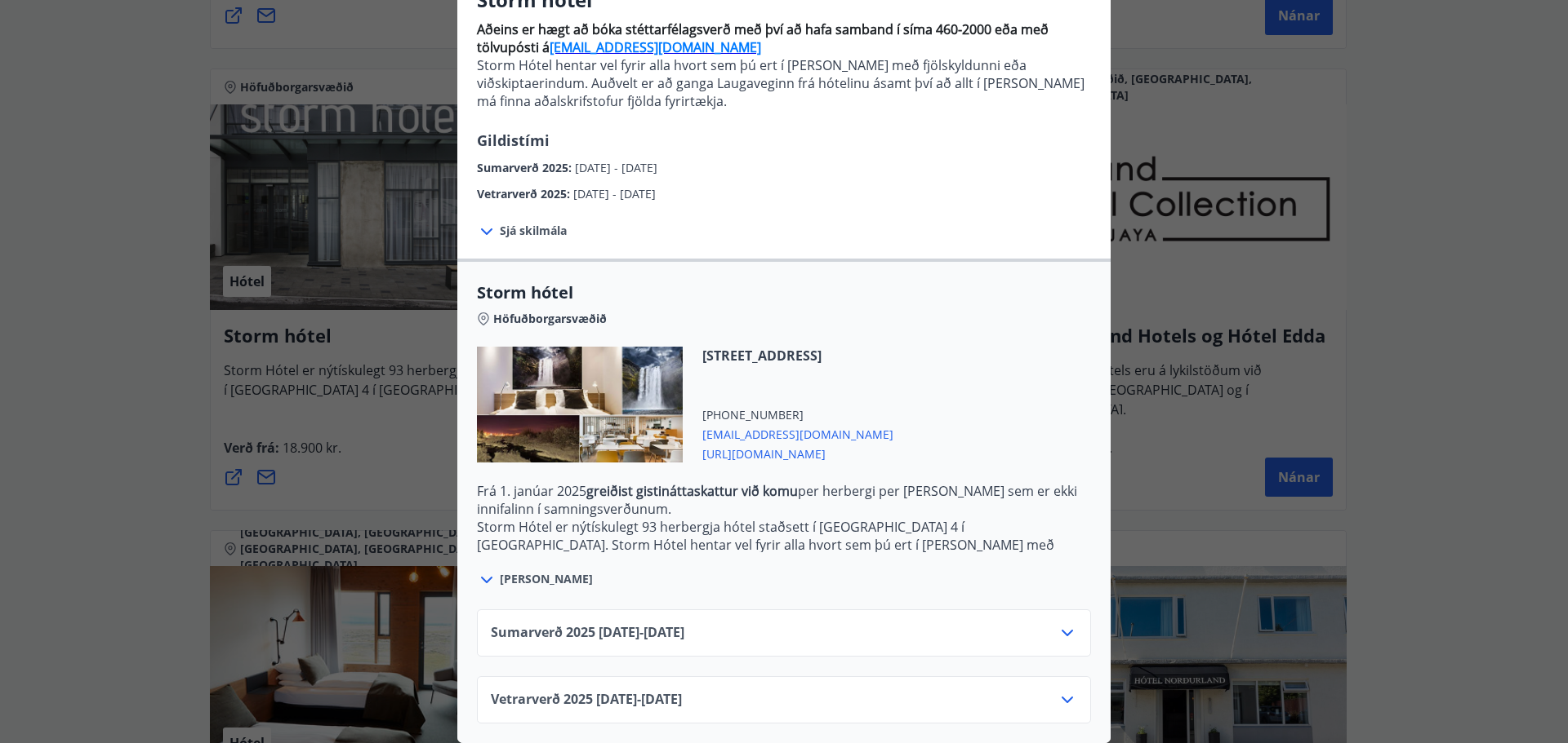
drag, startPoint x: 1030, startPoint y: 625, endPoint x: 1065, endPoint y: 624, distance: 35.0
click at [1031, 625] on div "Sumarverð [PHONE_NUMBER][DATE] - [DATE]" at bounding box center [784, 639] width 587 height 32
click at [1072, 624] on div "Sumarverð [PHONE_NUMBER][DATE] - [DATE]" at bounding box center [784, 633] width 614 height 47
click at [1062, 630] on icon at bounding box center [1067, 632] width 11 height 6
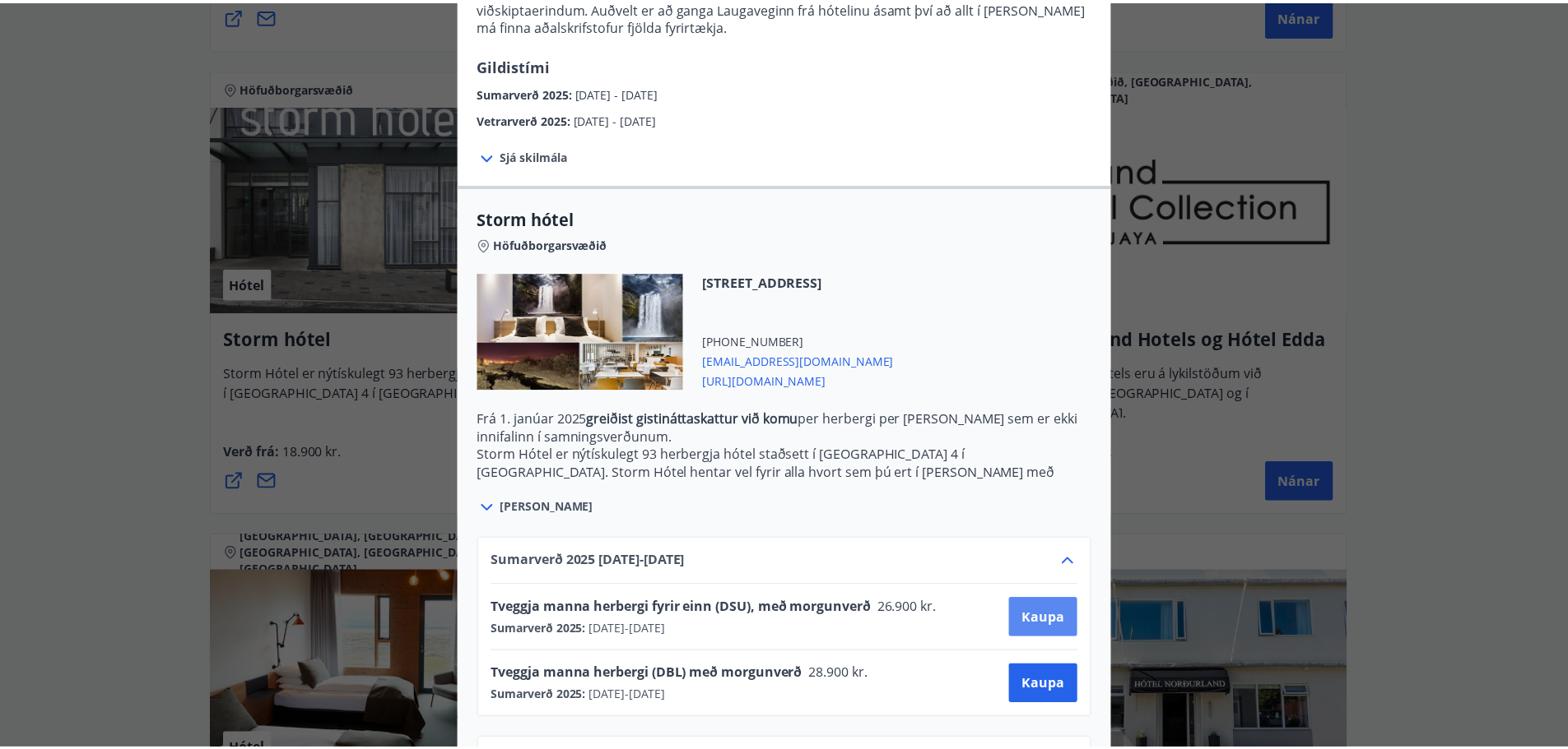
scroll to position [305, 0]
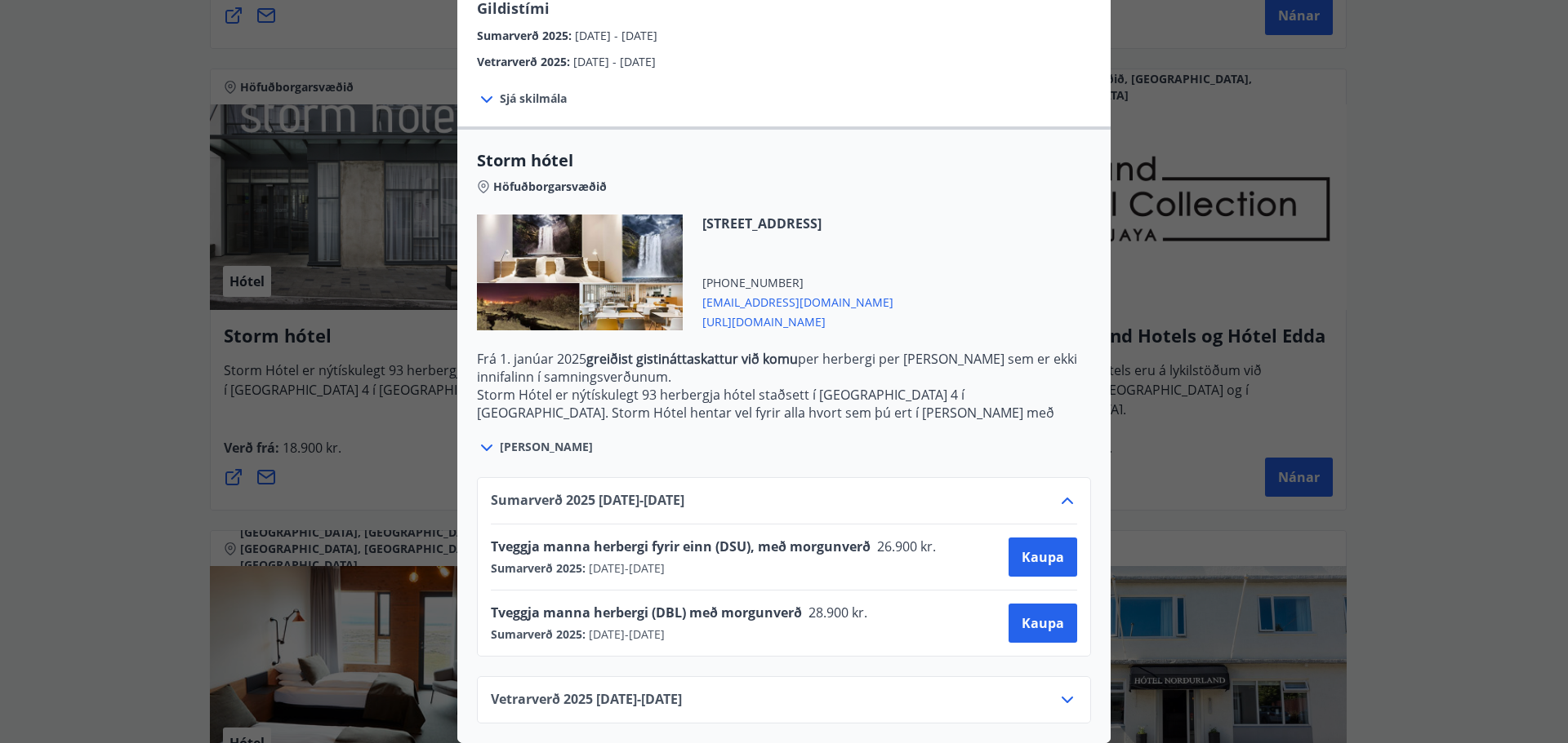
click at [1247, 319] on div "Storm hótel Aðeins er hægt að bóka stéttarfélagsverð með því að hafa samband í …" at bounding box center [784, 81] width 1568 height 743
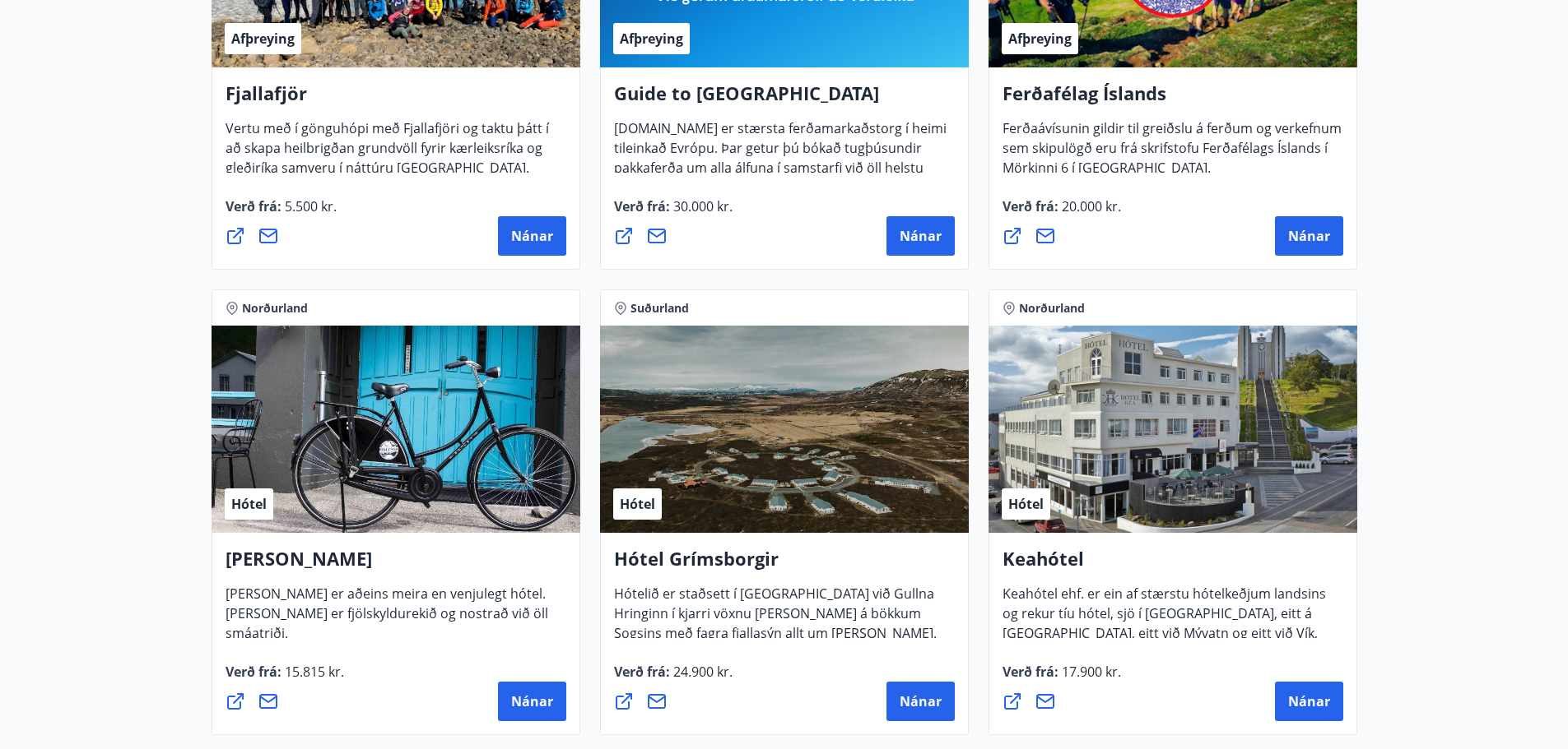
scroll to position [0, 0]
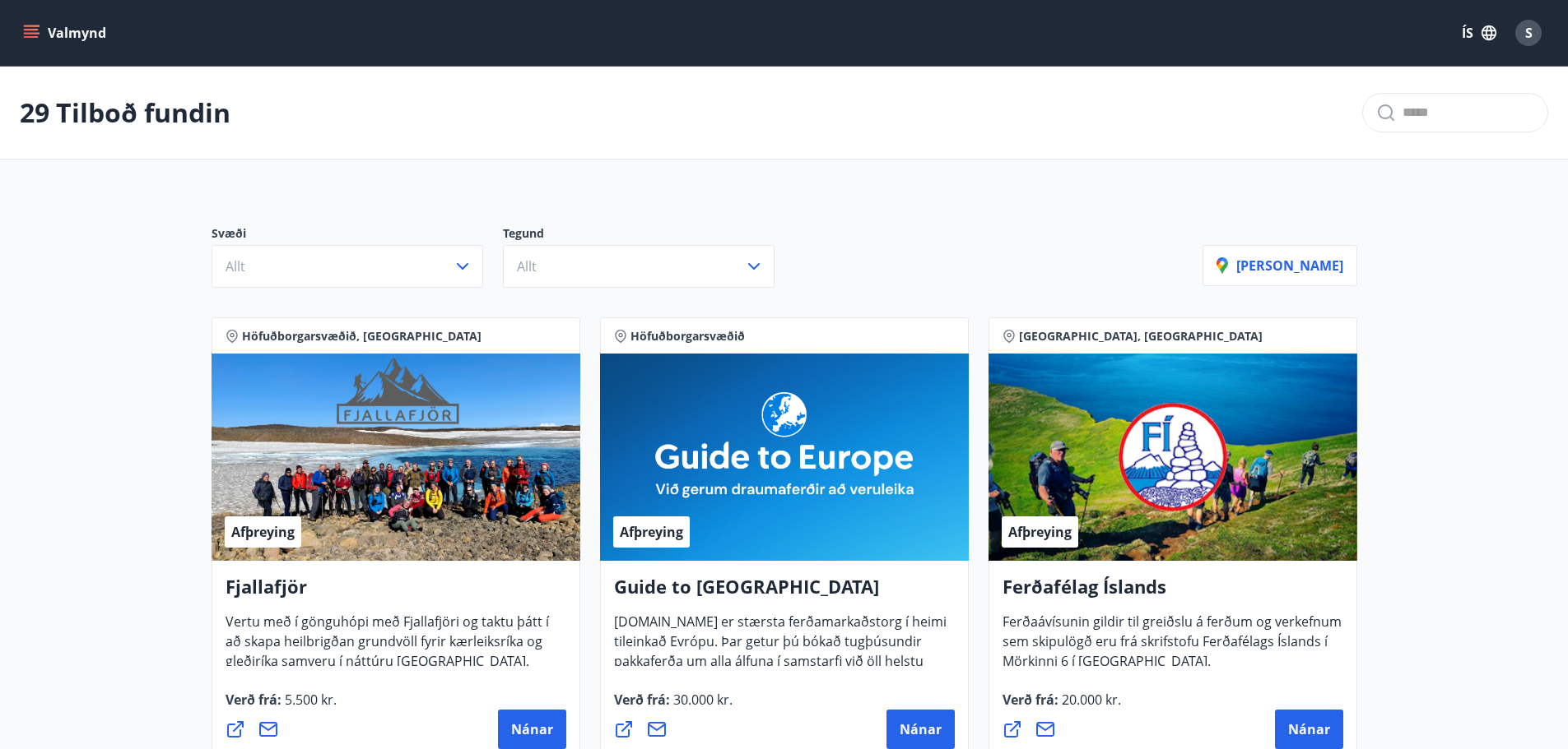
click at [43, 32] on button "Valmynd" at bounding box center [66, 33] width 93 height 30
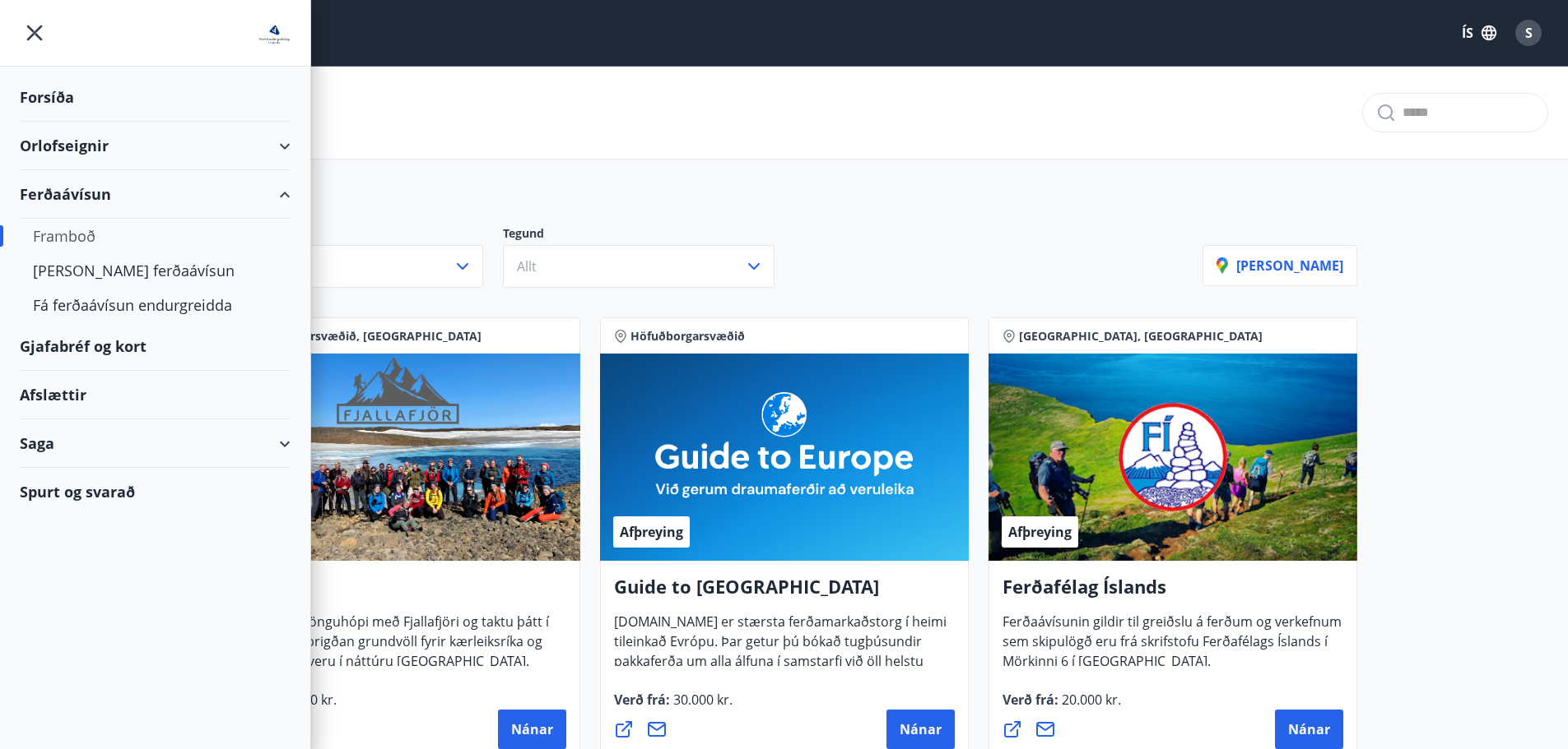
click at [66, 396] on div "Afslættir" at bounding box center [155, 395] width 271 height 48
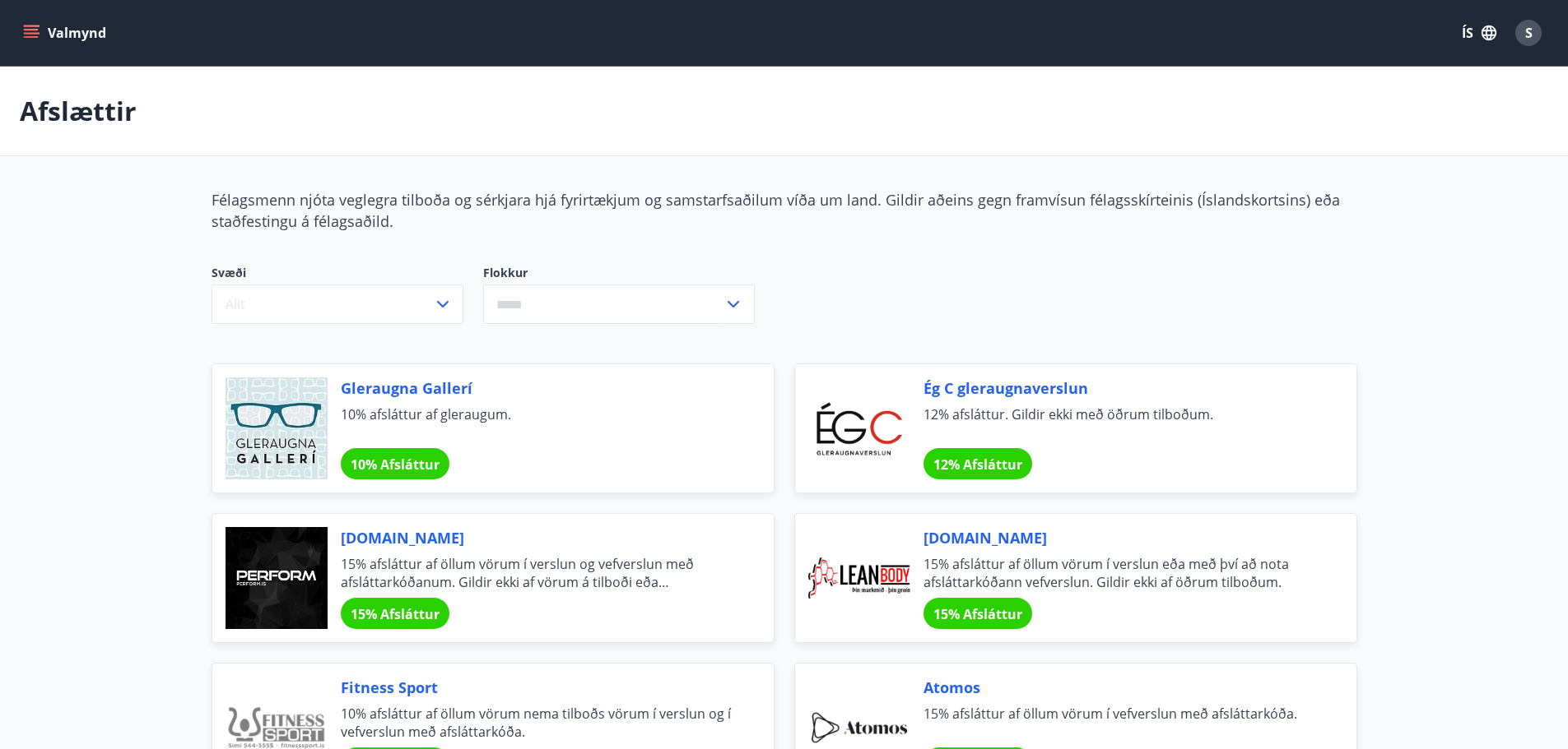
drag, startPoint x: 118, startPoint y: 248, endPoint x: 113, endPoint y: 208, distance: 40.3
click at [40, 33] on button "Valmynd" at bounding box center [66, 33] width 93 height 30
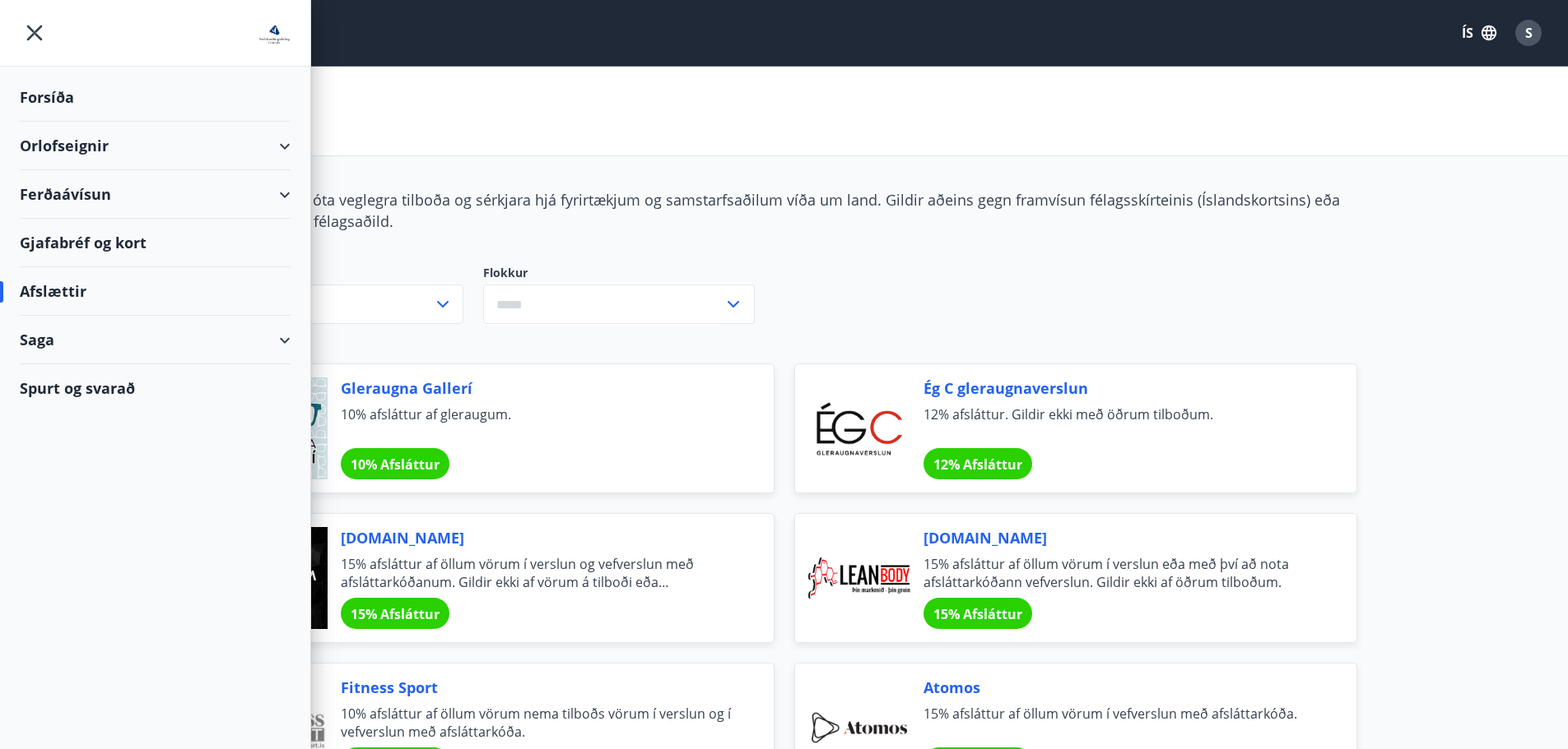
click at [99, 348] on div "Saga" at bounding box center [155, 340] width 271 height 48
click at [72, 241] on div "Gjafabréf og kort" at bounding box center [155, 242] width 271 height 48
click at [293, 151] on icon at bounding box center [285, 147] width 19 height 19
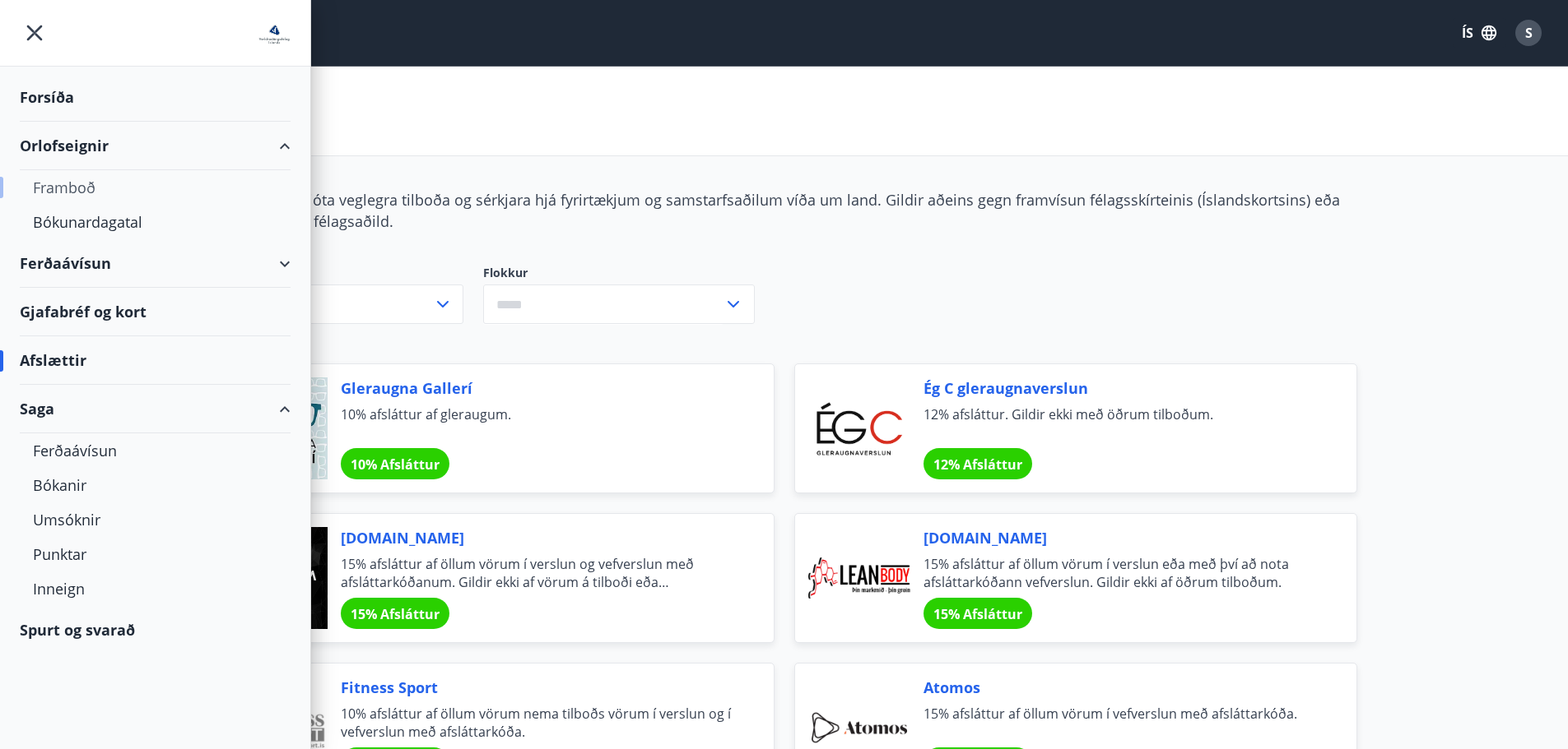
click at [69, 184] on div "Framboð" at bounding box center [155, 187] width 244 height 34
